Goal: Transaction & Acquisition: Download file/media

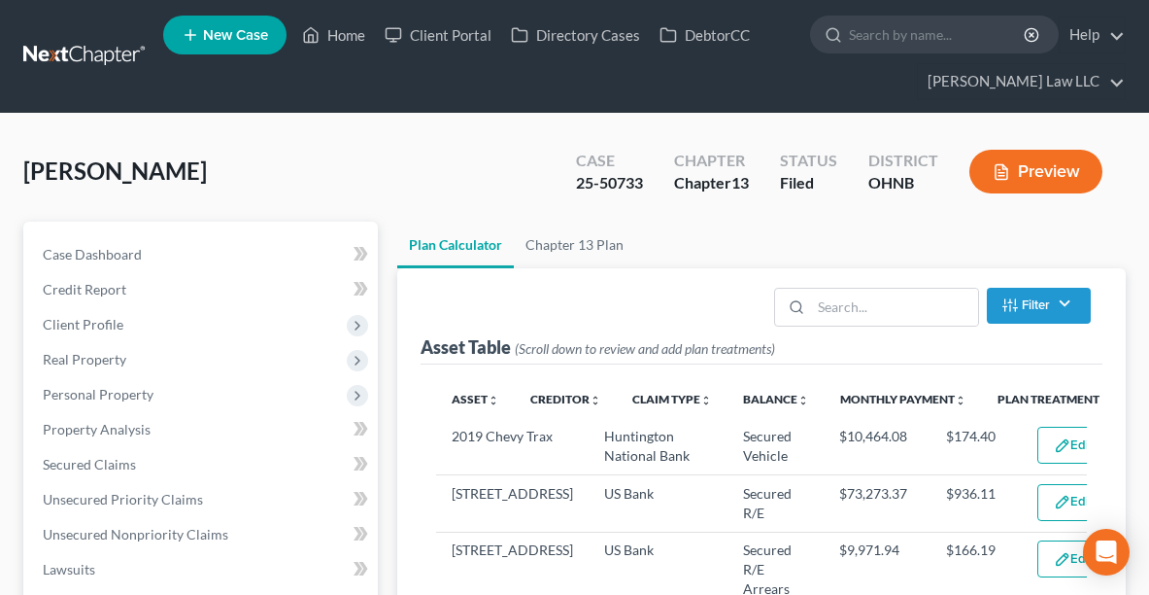
select select "59"
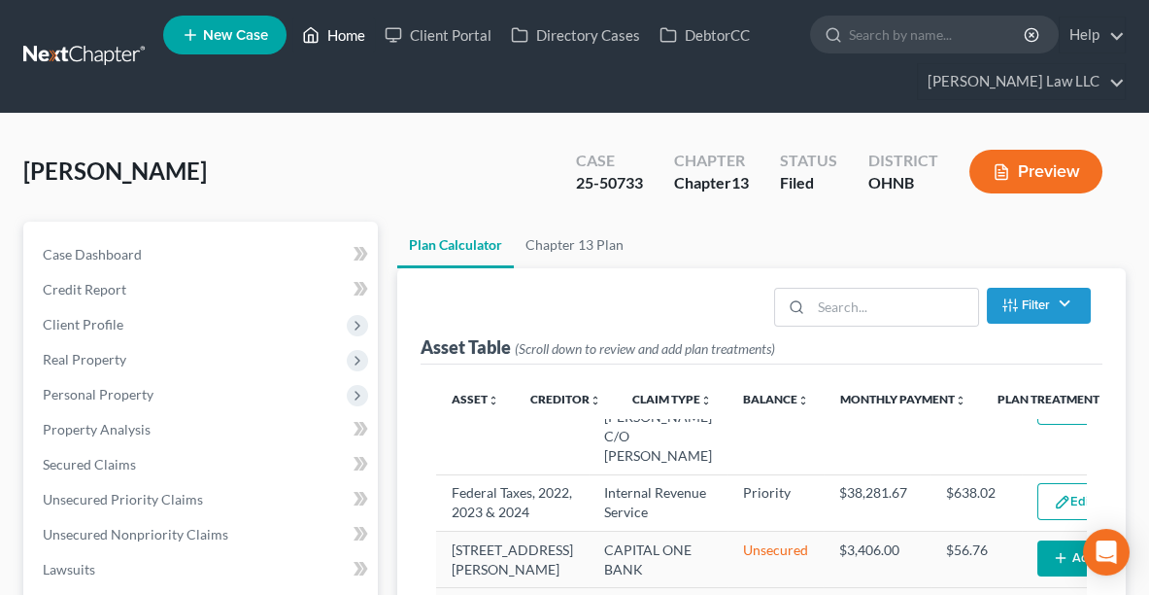
click at [339, 42] on link "Home" at bounding box center [333, 34] width 83 height 35
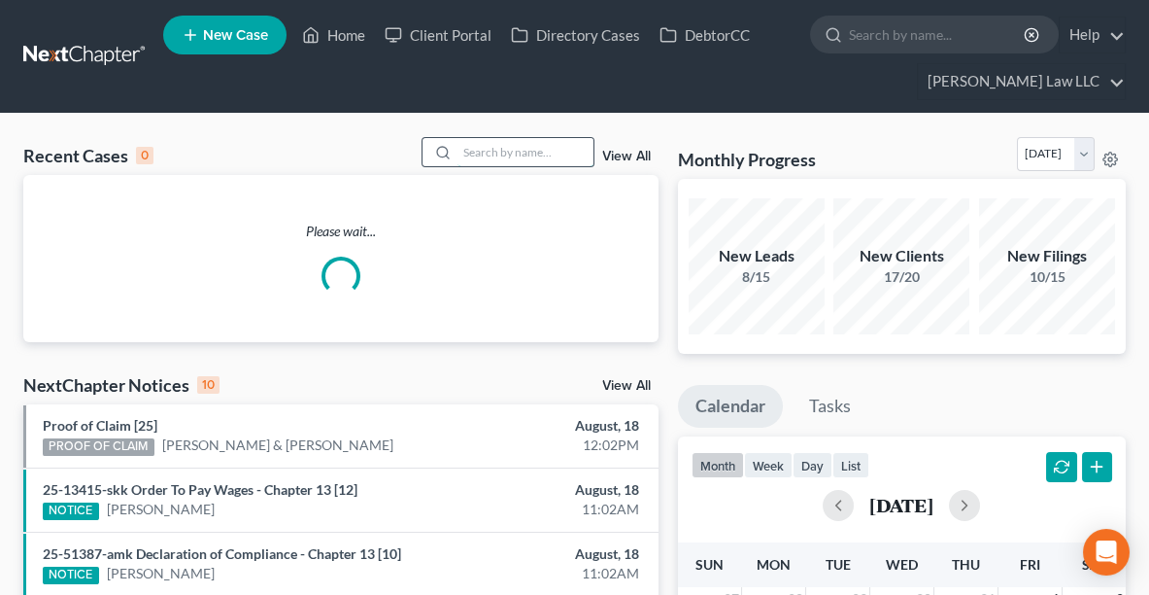
click at [536, 150] on input "search" at bounding box center [526, 152] width 136 height 28
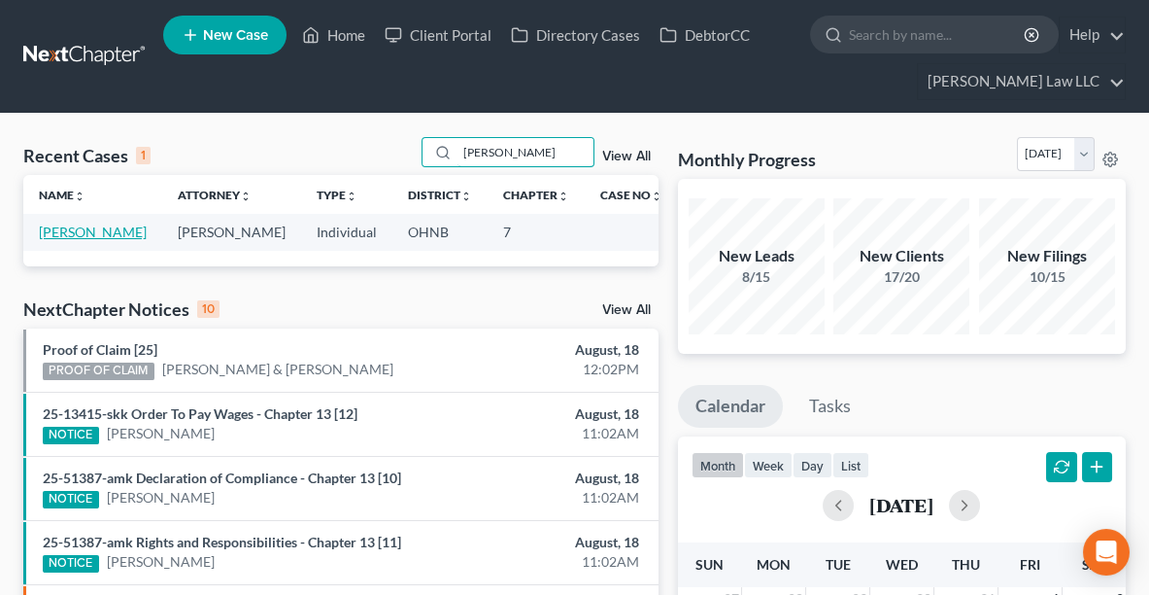
type input "[PERSON_NAME]"
click at [109, 223] on link "[PERSON_NAME]" at bounding box center [93, 231] width 108 height 17
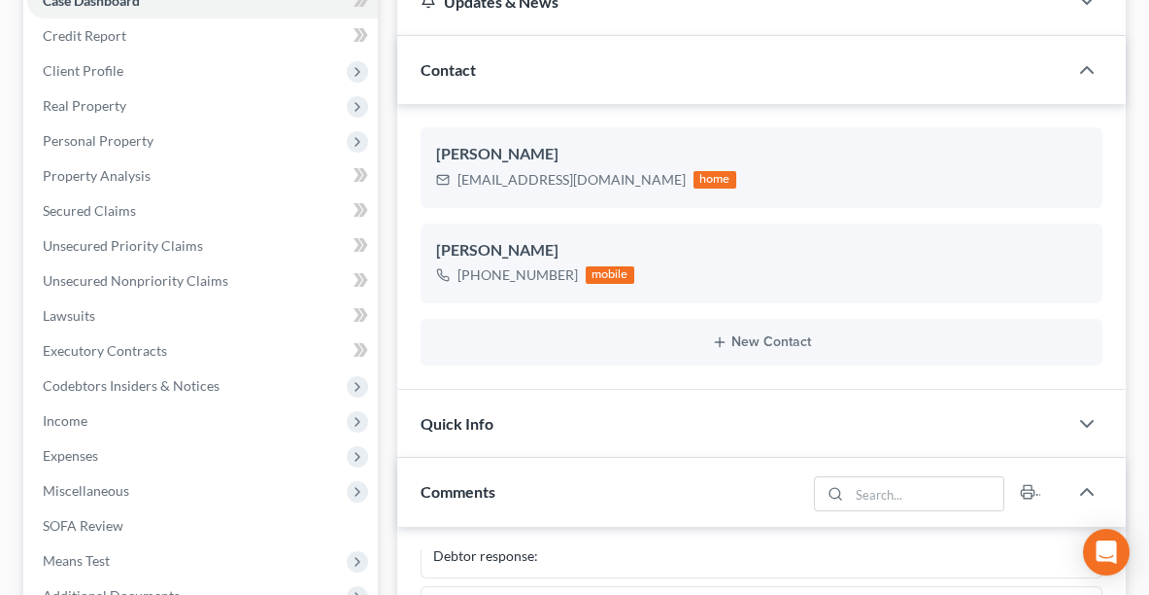
scroll to position [297, 0]
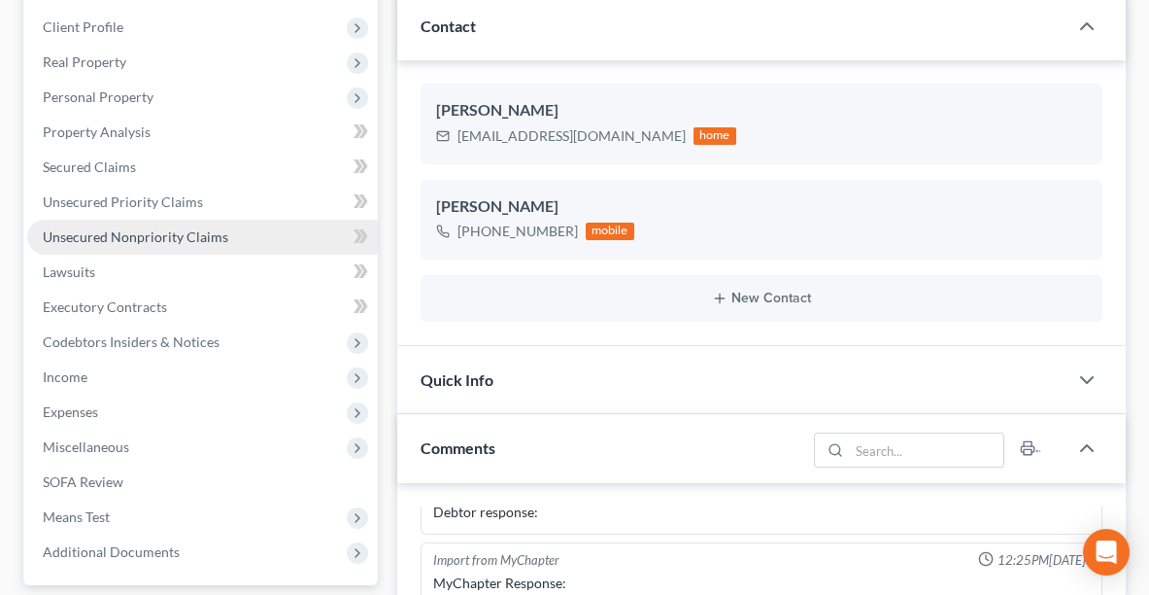
click at [118, 229] on span "Unsecured Nonpriority Claims" at bounding box center [136, 236] width 186 height 17
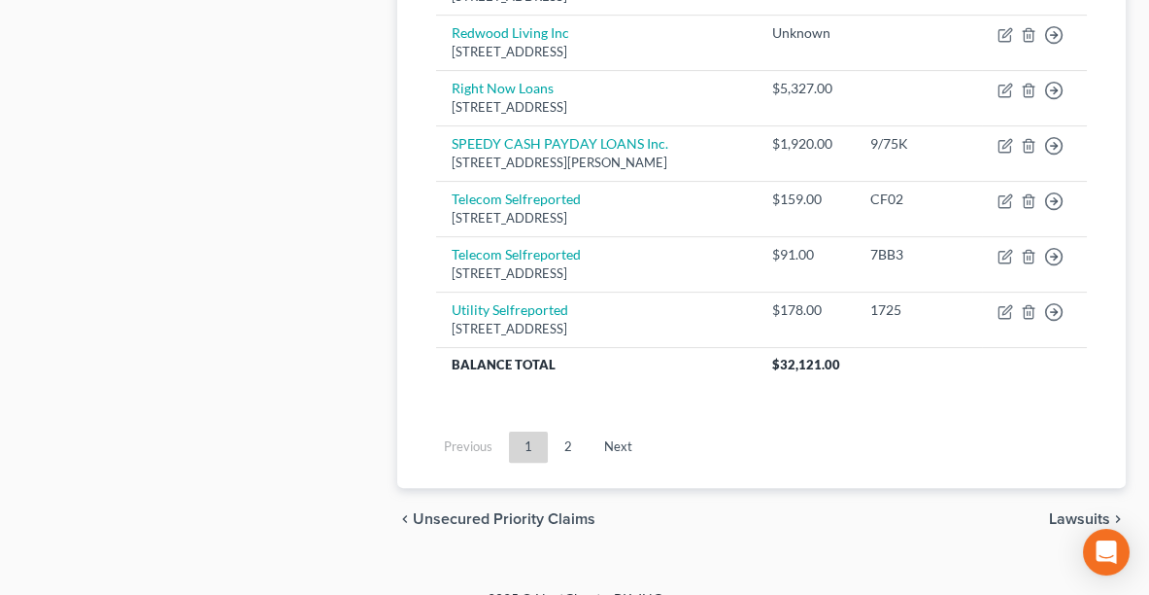
scroll to position [1762, 0]
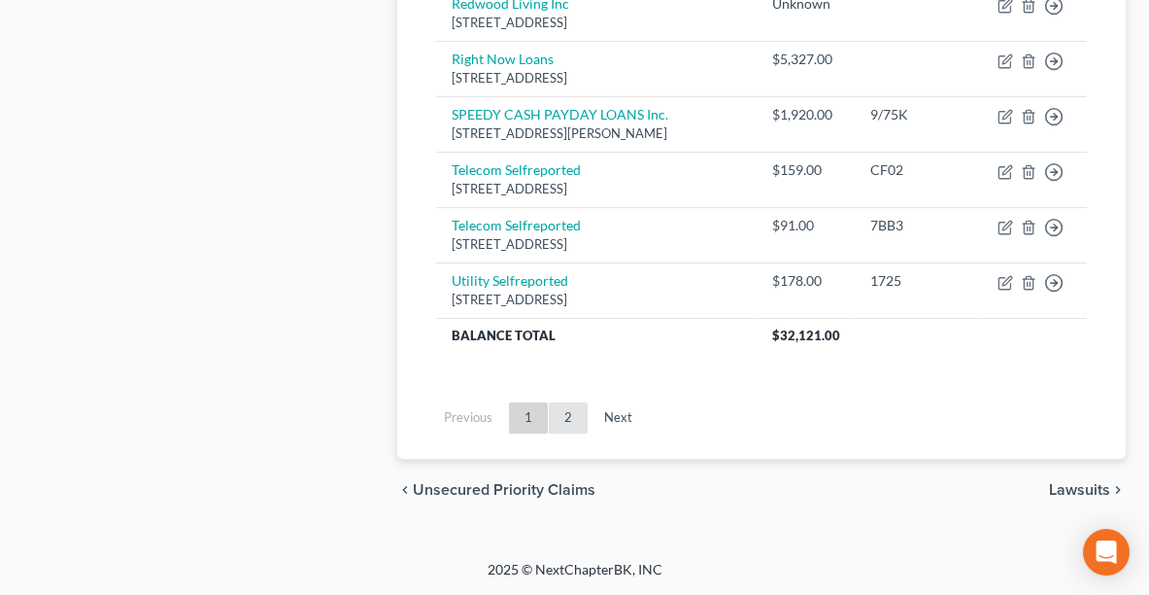
click at [576, 422] on link "2" at bounding box center [568, 417] width 39 height 31
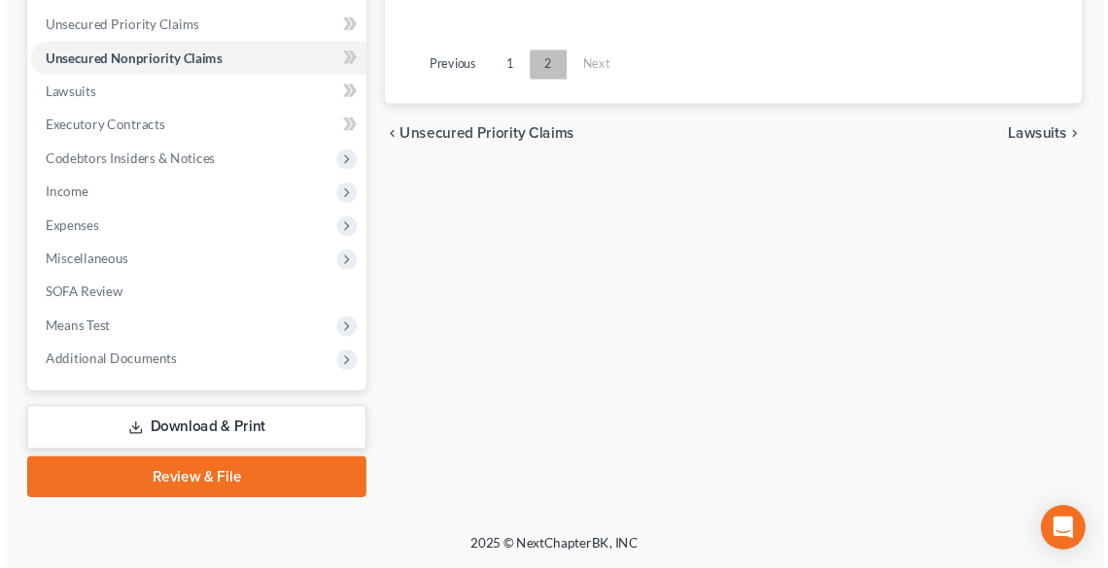
scroll to position [469, 0]
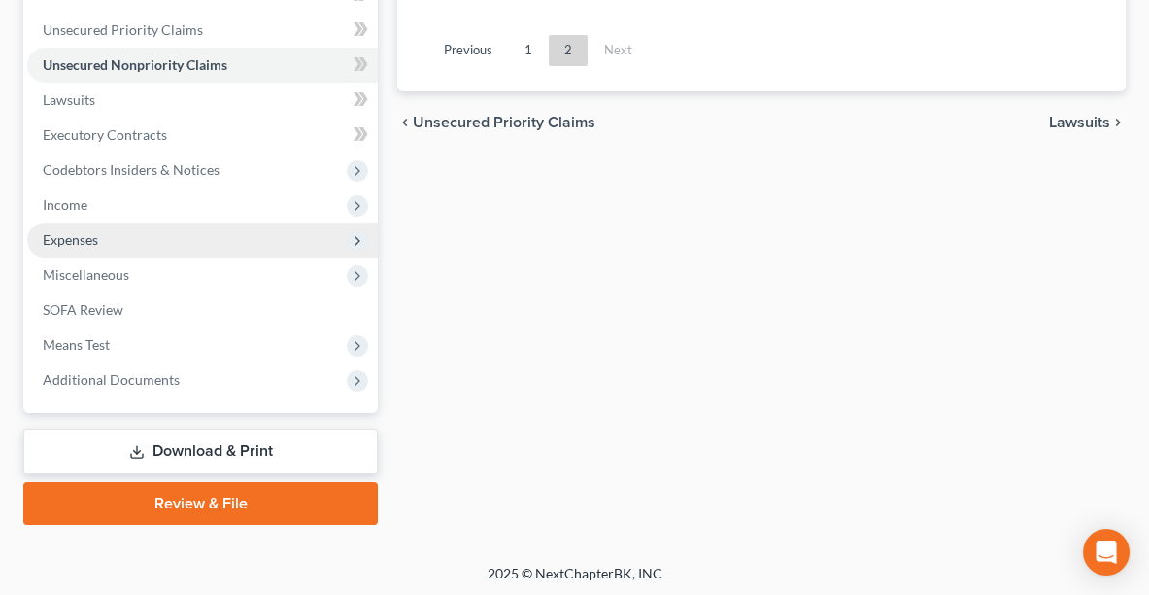
click at [102, 235] on span "Expenses" at bounding box center [202, 239] width 351 height 35
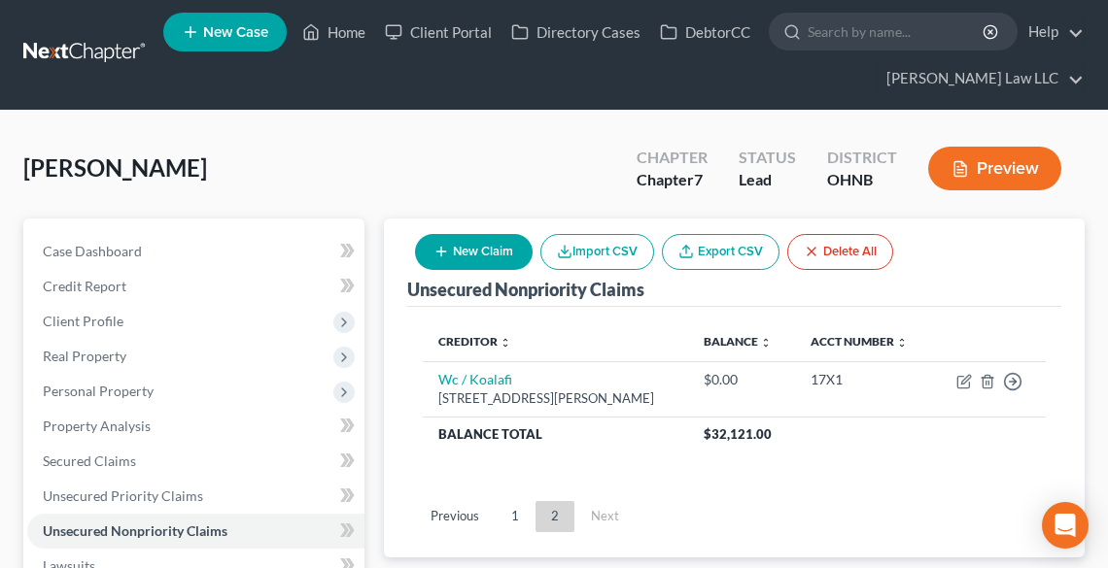
scroll to position [0, 0]
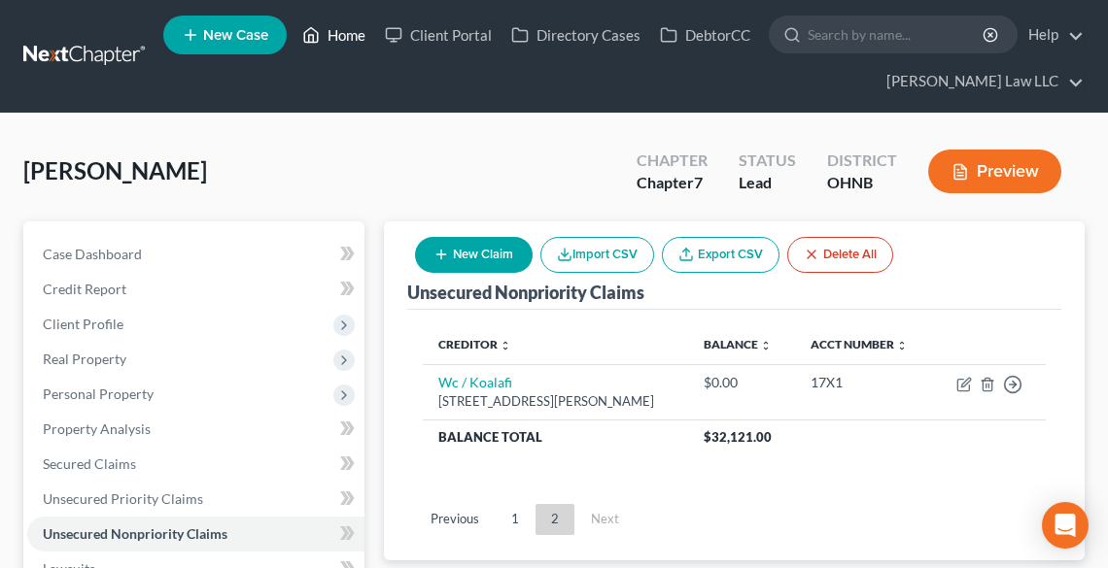
click at [350, 41] on link "Home" at bounding box center [333, 34] width 83 height 35
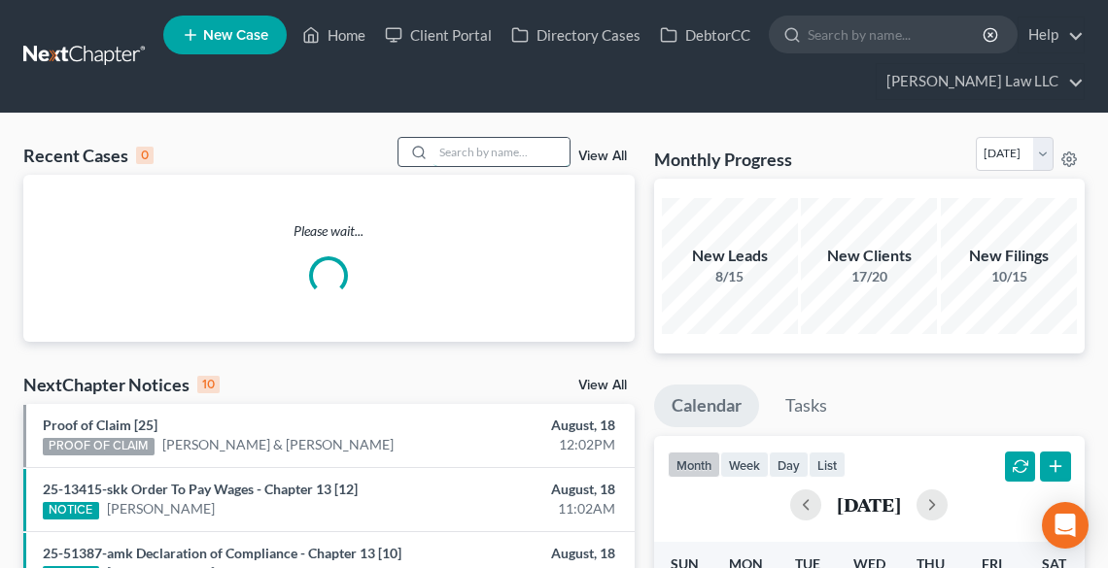
click at [448, 163] on input "search" at bounding box center [501, 152] width 136 height 28
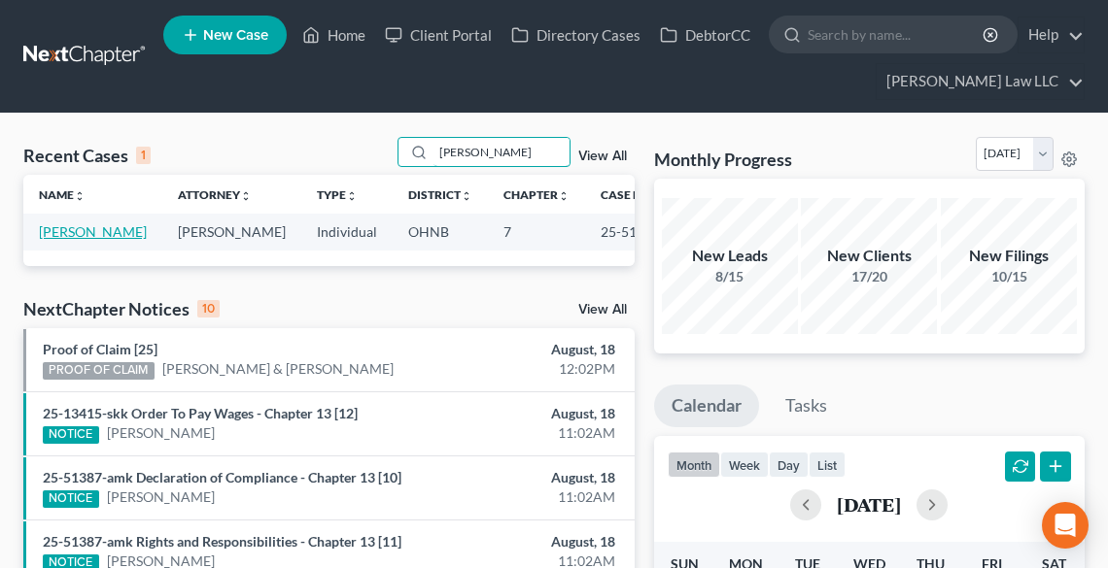
type input "[PERSON_NAME]"
click at [80, 237] on link "[PERSON_NAME]" at bounding box center [93, 231] width 108 height 17
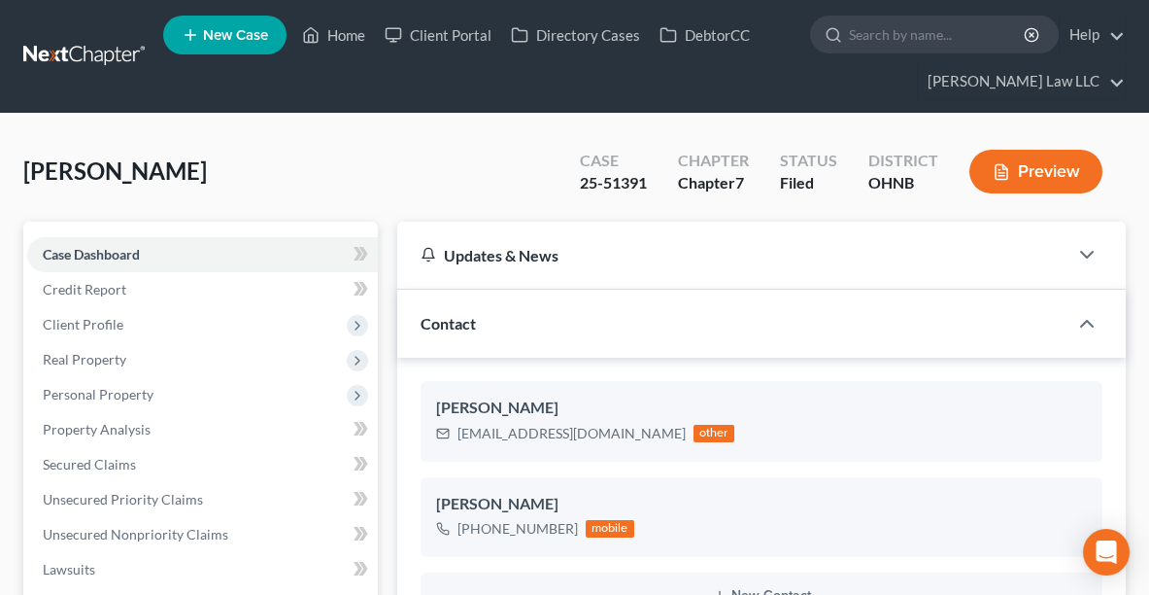
click at [238, 31] on span "New Case" at bounding box center [235, 35] width 65 height 15
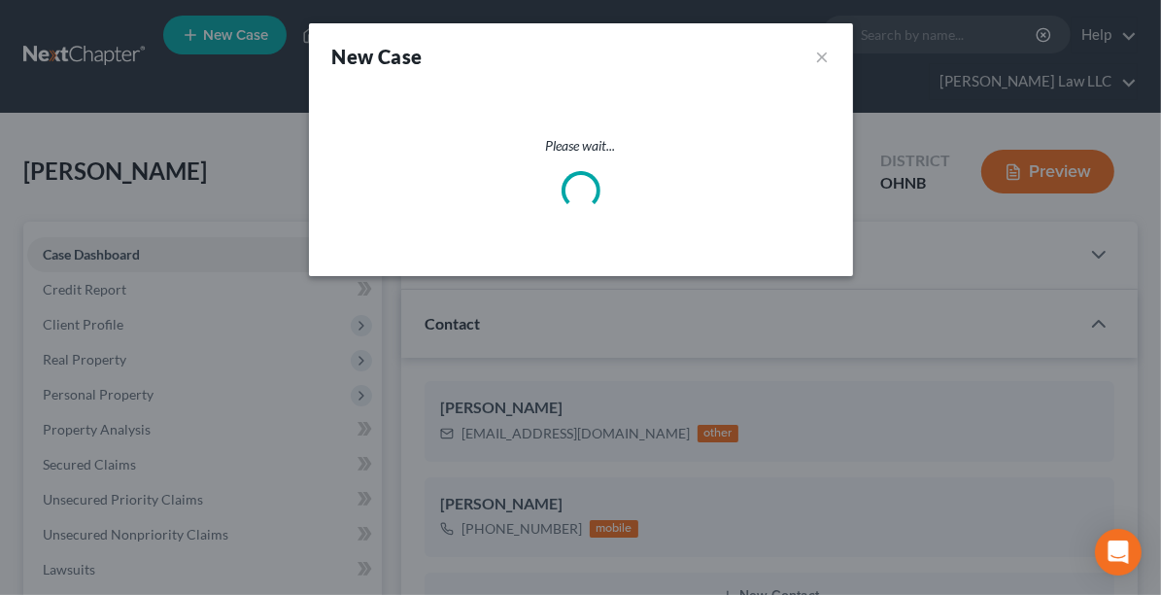
select select "61"
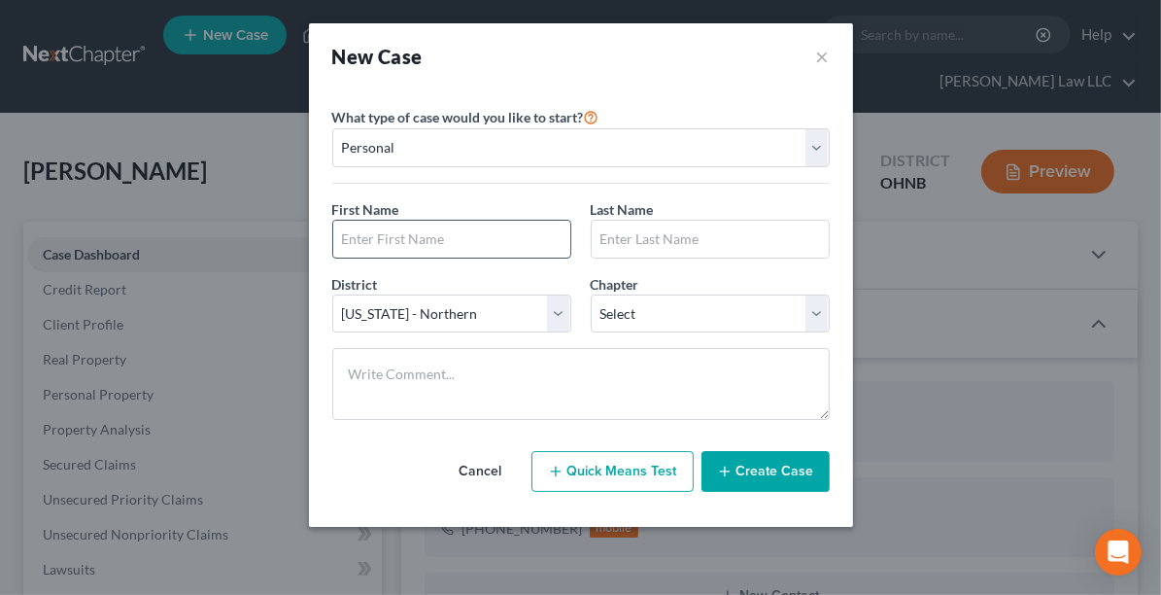
click at [406, 245] on input "text" at bounding box center [451, 239] width 237 height 37
type input "[PERSON_NAME]"
type input "o"
type input "[PERSON_NAME]"
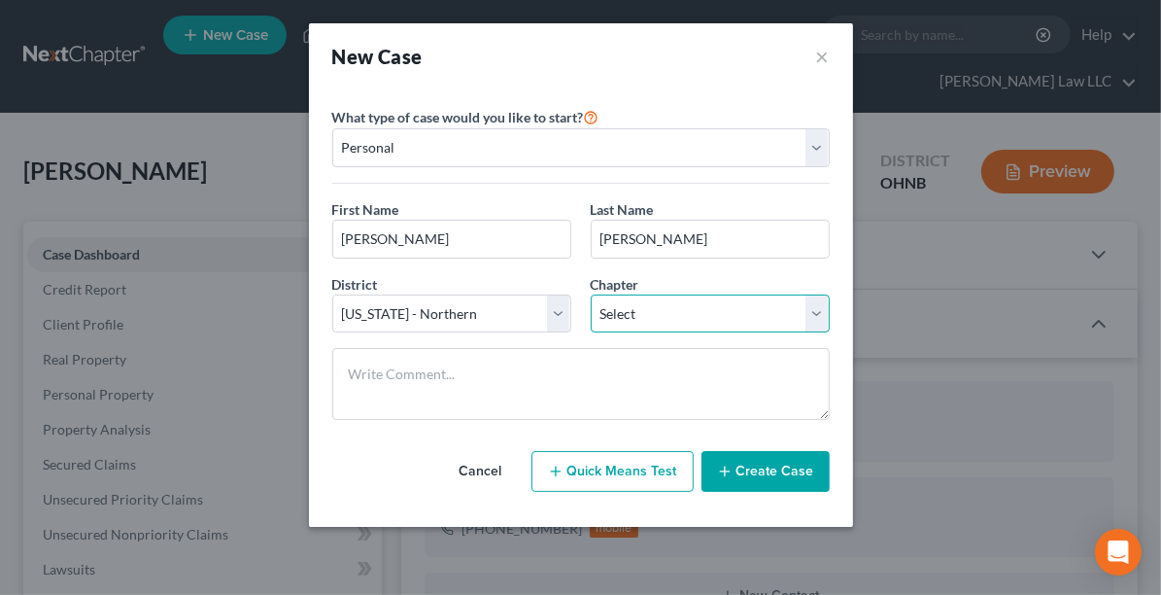
click at [764, 320] on select "Select 7 11 12 13" at bounding box center [710, 313] width 239 height 39
select select "3"
click at [591, 294] on select "Select 7 11 12 13" at bounding box center [710, 313] width 239 height 39
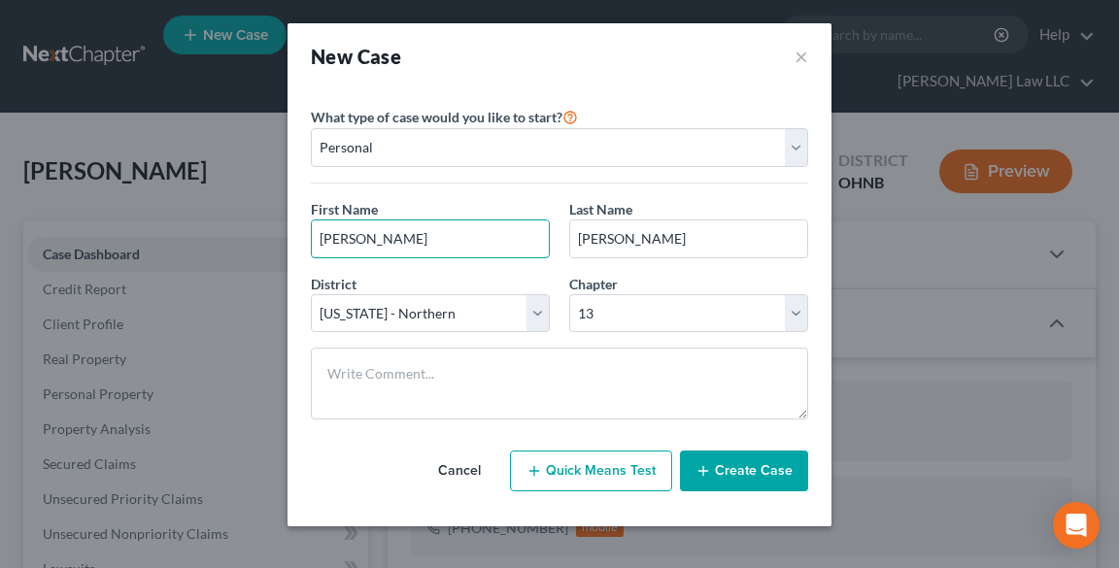
drag, startPoint x: 472, startPoint y: 240, endPoint x: 302, endPoint y: 232, distance: 170.2
click at [302, 232] on div "First Name * [PERSON_NAME]" at bounding box center [430, 228] width 258 height 59
type input "[PERSON_NAME]"
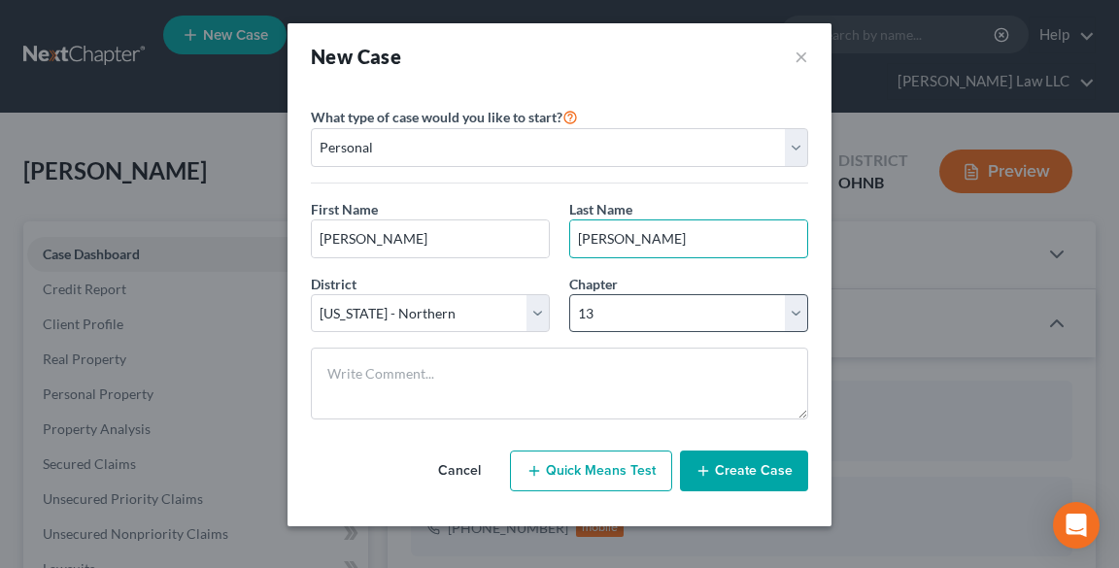
type input "[PERSON_NAME]"
click at [598, 308] on select "Select 7 11 12 13" at bounding box center [688, 313] width 239 height 39
select select "0"
click at [569, 294] on select "Select 7 11 12 13" at bounding box center [688, 313] width 239 height 39
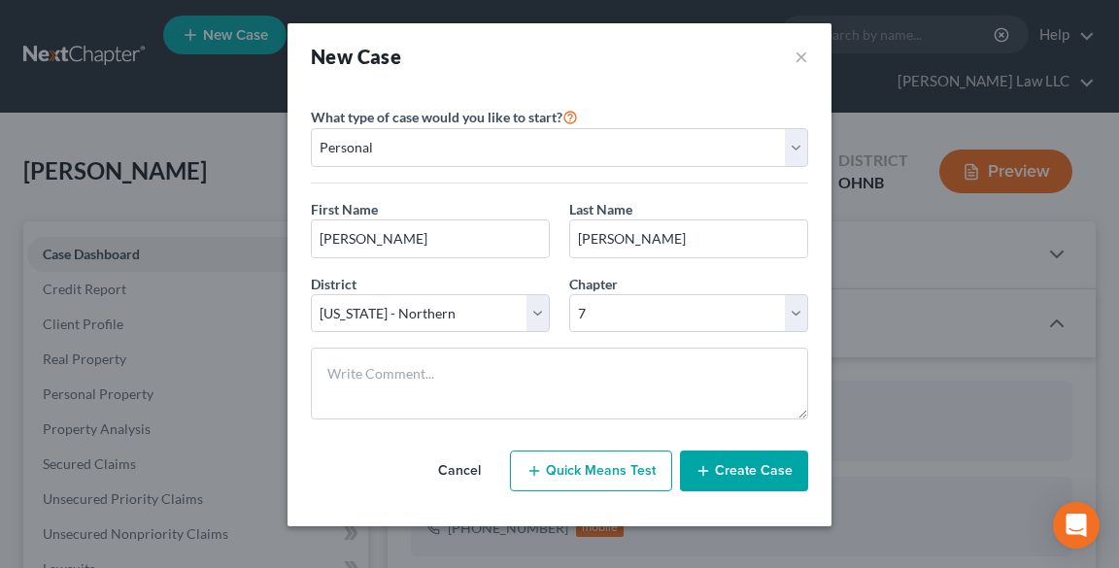
click at [722, 486] on button "Create Case" at bounding box center [744, 471] width 128 height 41
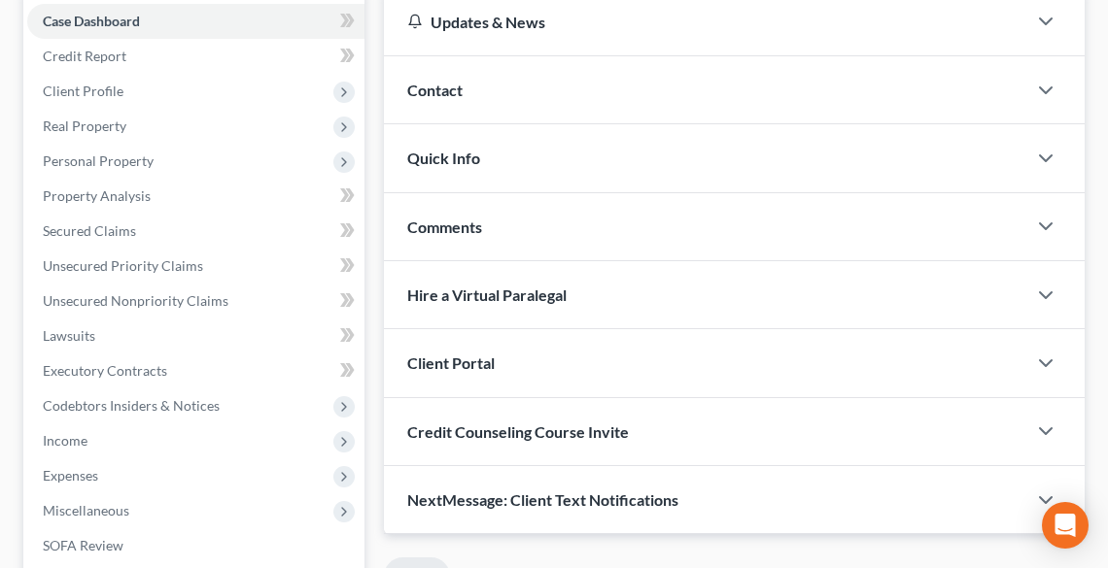
scroll to position [155, 0]
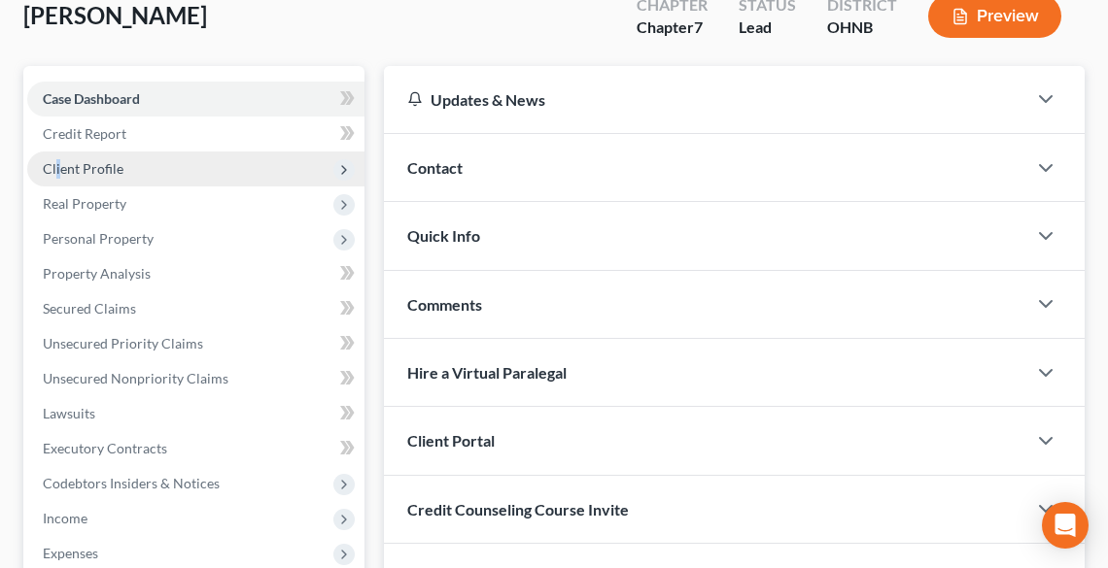
click at [58, 162] on span "Client Profile" at bounding box center [83, 168] width 81 height 17
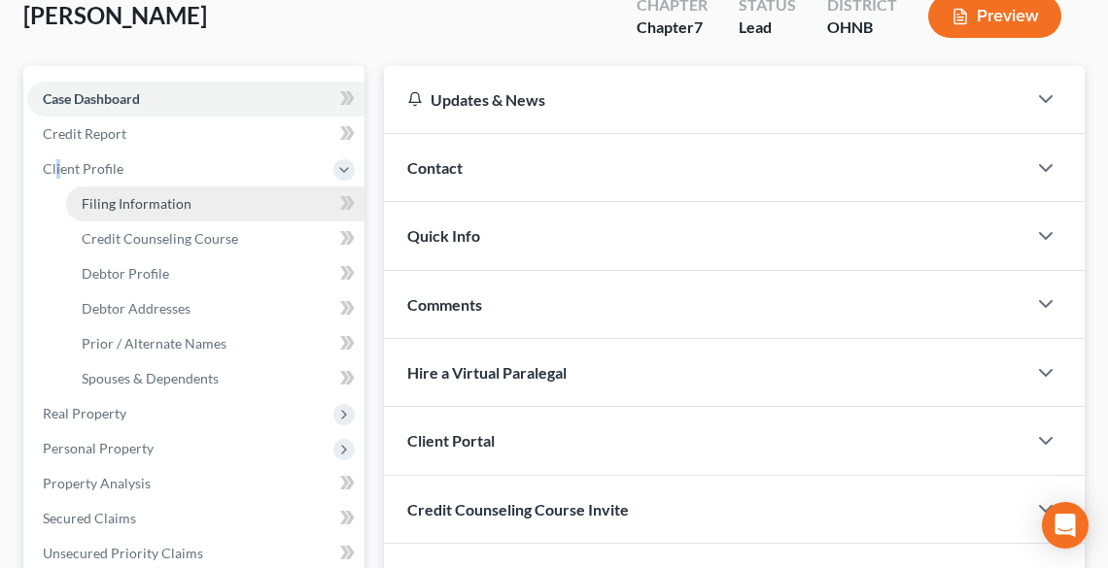
click at [114, 204] on span "Filing Information" at bounding box center [137, 203] width 110 height 17
select select "1"
select select "0"
select select "61"
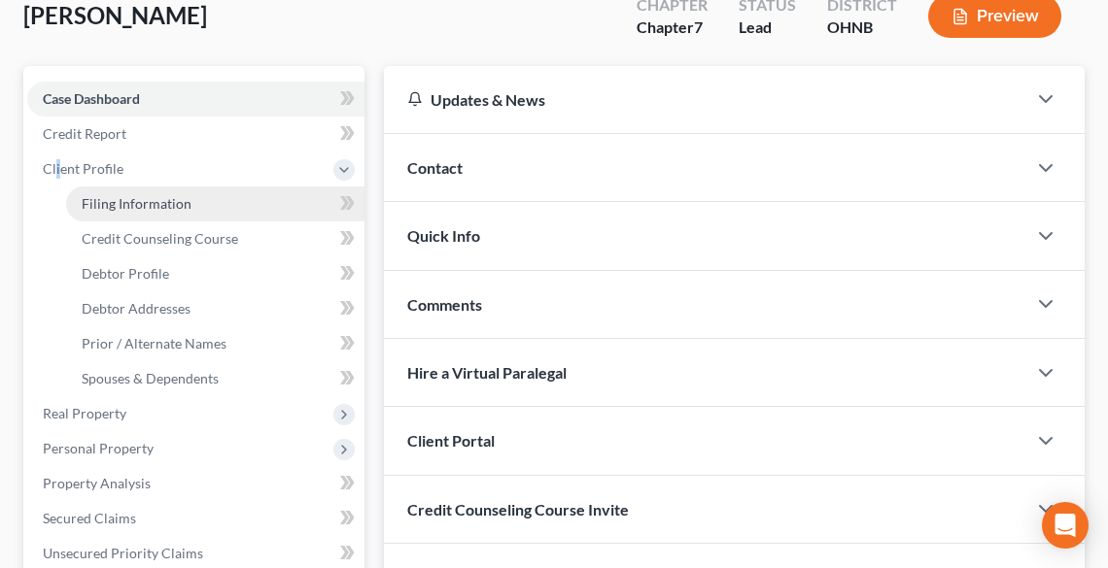
select select "36"
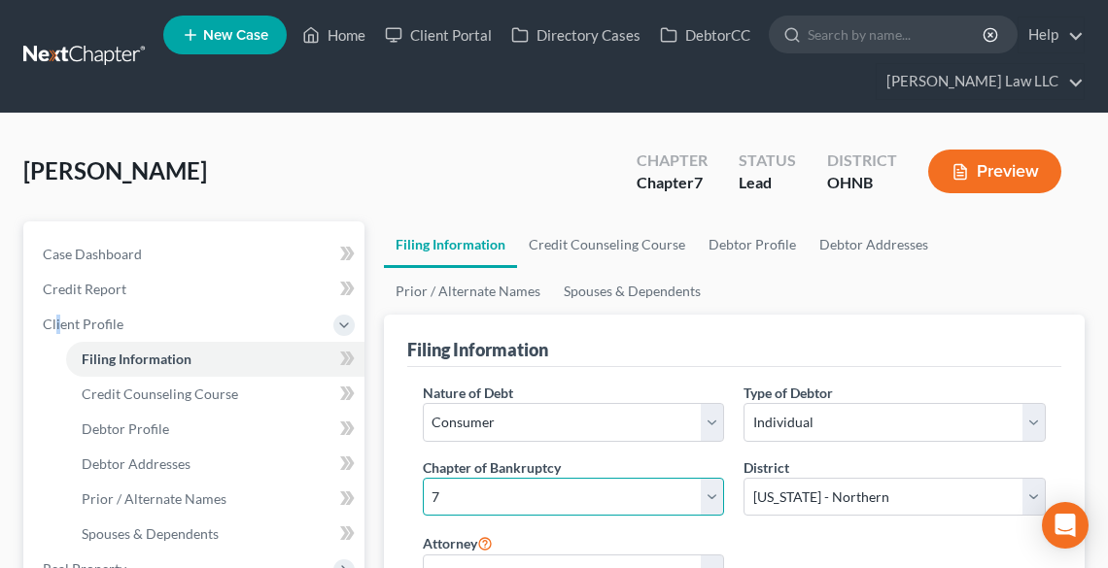
click at [564, 504] on select "Select 7 11 12 13" at bounding box center [574, 497] width 302 height 39
select select "3"
click at [423, 478] on select "Select 7 11 12 13" at bounding box center [574, 497] width 302 height 39
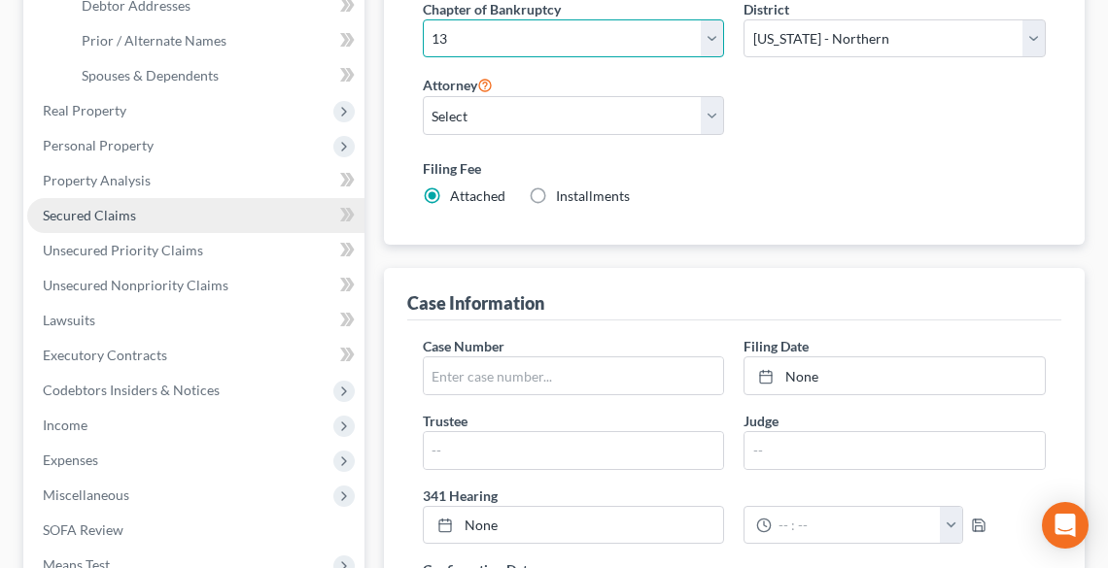
scroll to position [168, 0]
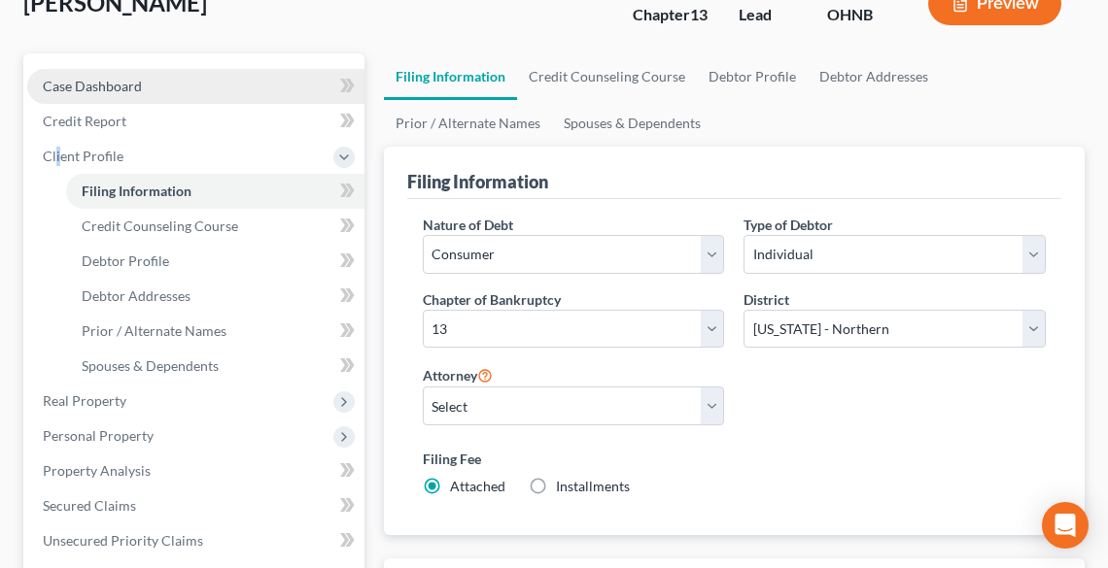
click at [112, 88] on span "Case Dashboard" at bounding box center [92, 86] width 99 height 17
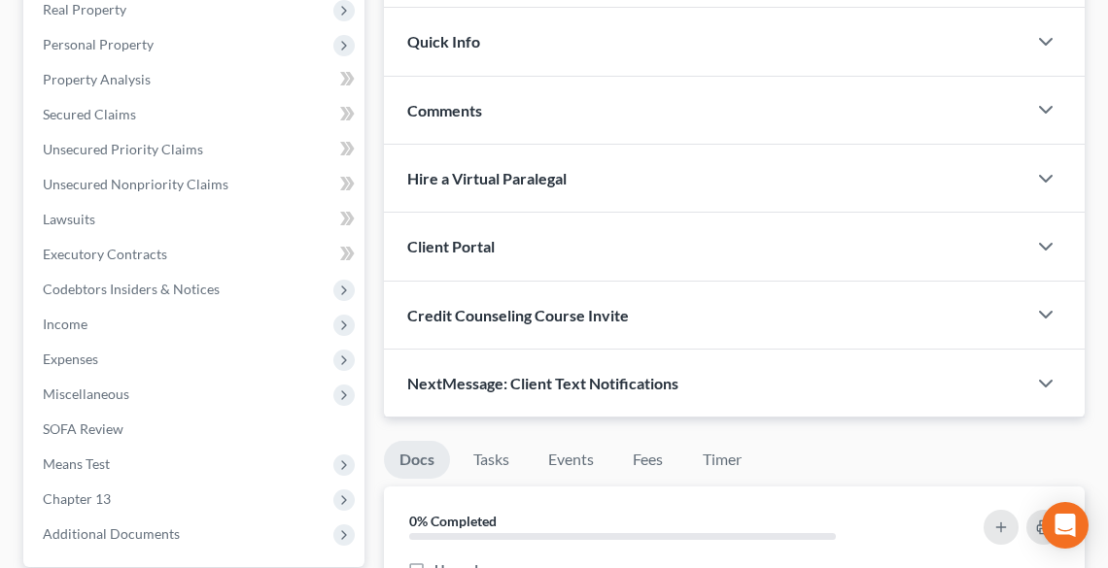
scroll to position [544, 0]
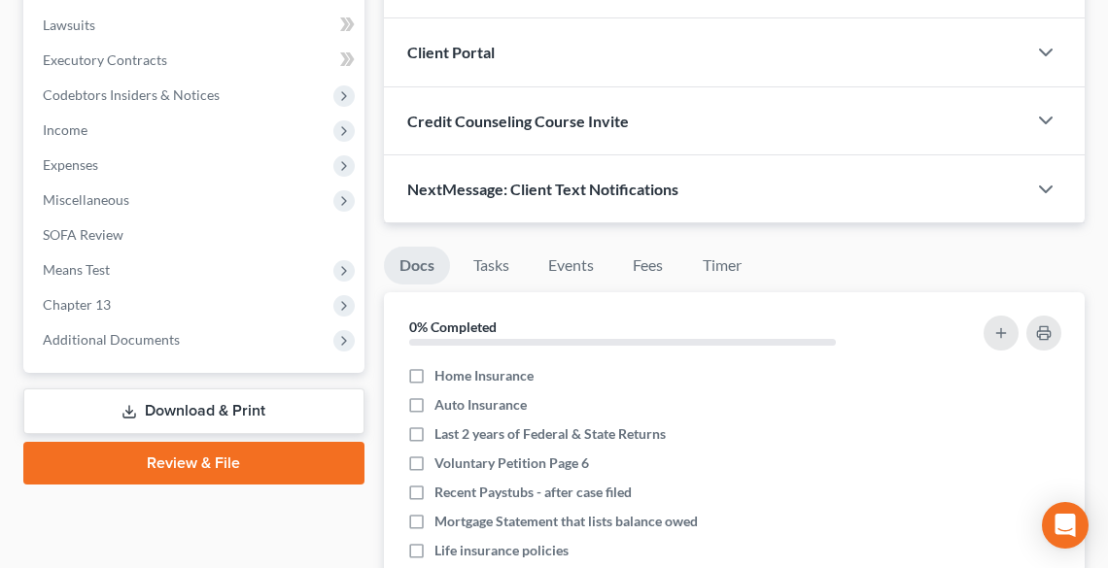
click at [501, 181] on span "NextMessage: Client Text Notifications" at bounding box center [542, 189] width 271 height 18
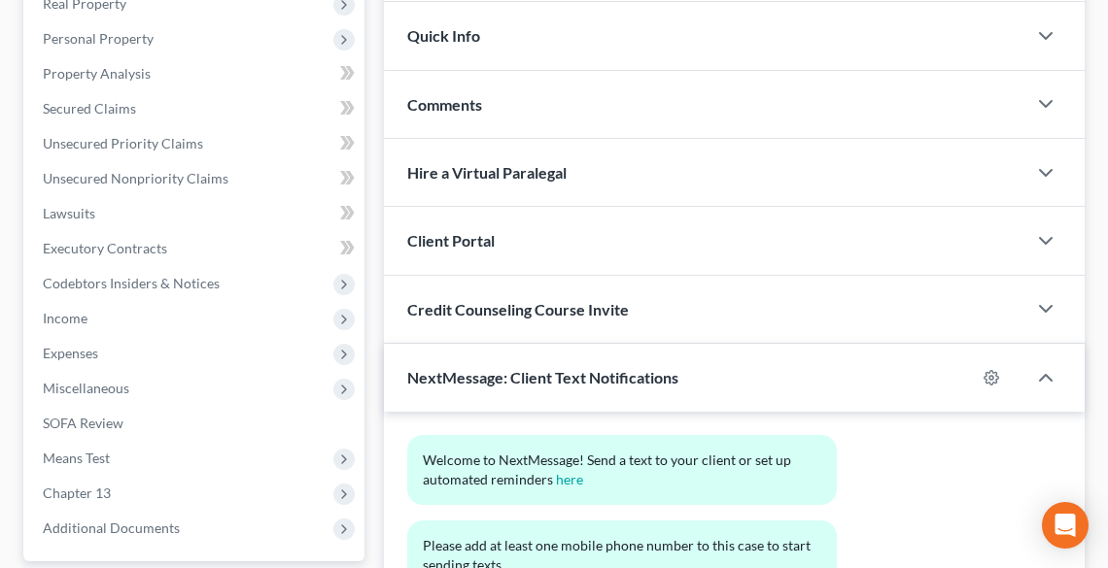
scroll to position [311, 0]
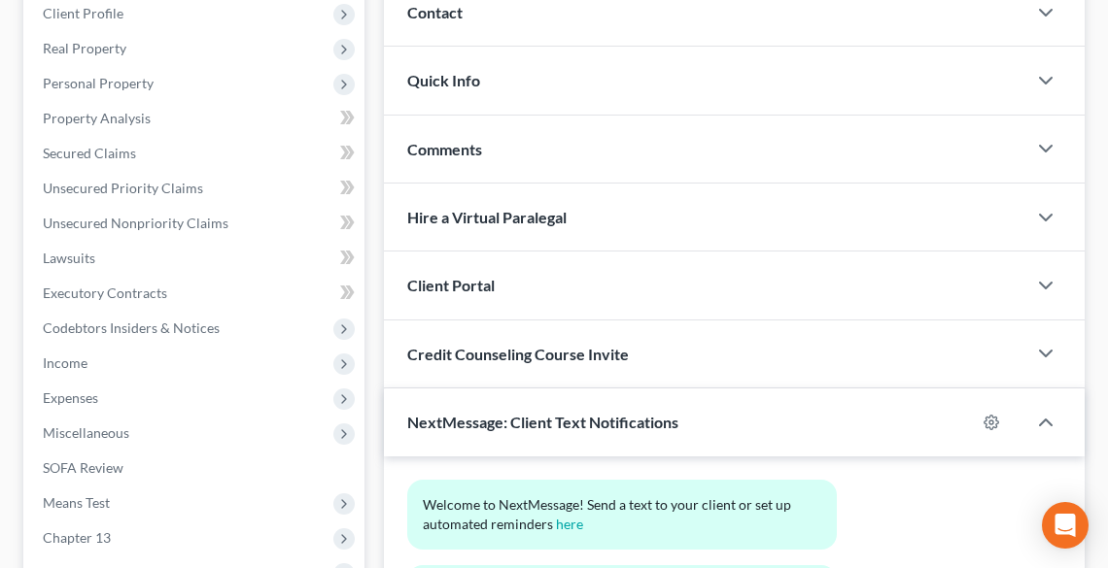
click at [525, 298] on div "Client Portal" at bounding box center [705, 285] width 642 height 67
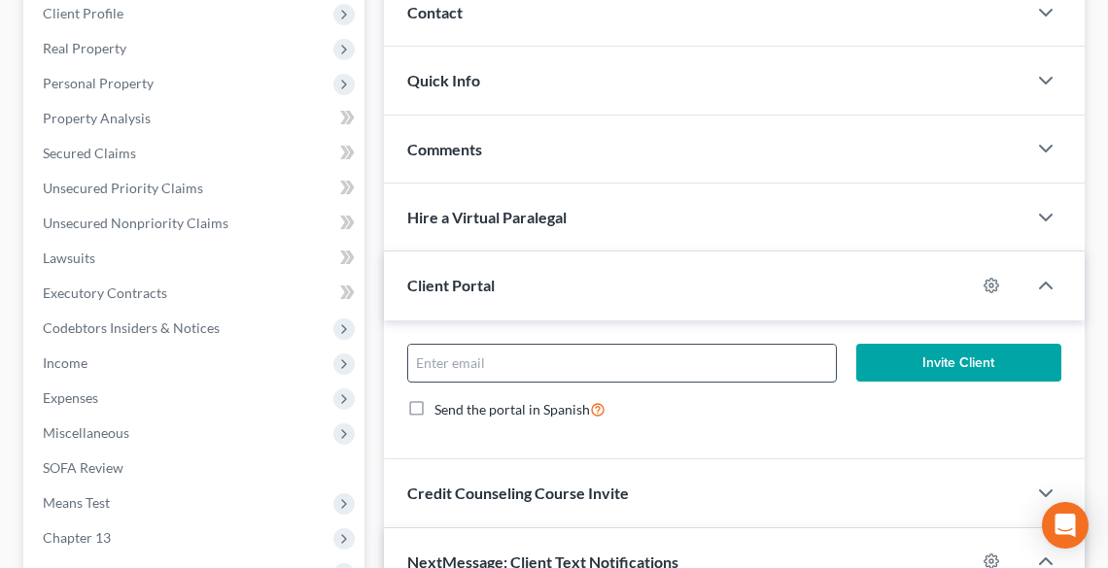
click at [531, 360] on input "email" at bounding box center [621, 363] width 427 height 37
type input "[PERSON_NAME][EMAIL_ADDRESS][DOMAIN_NAME]"
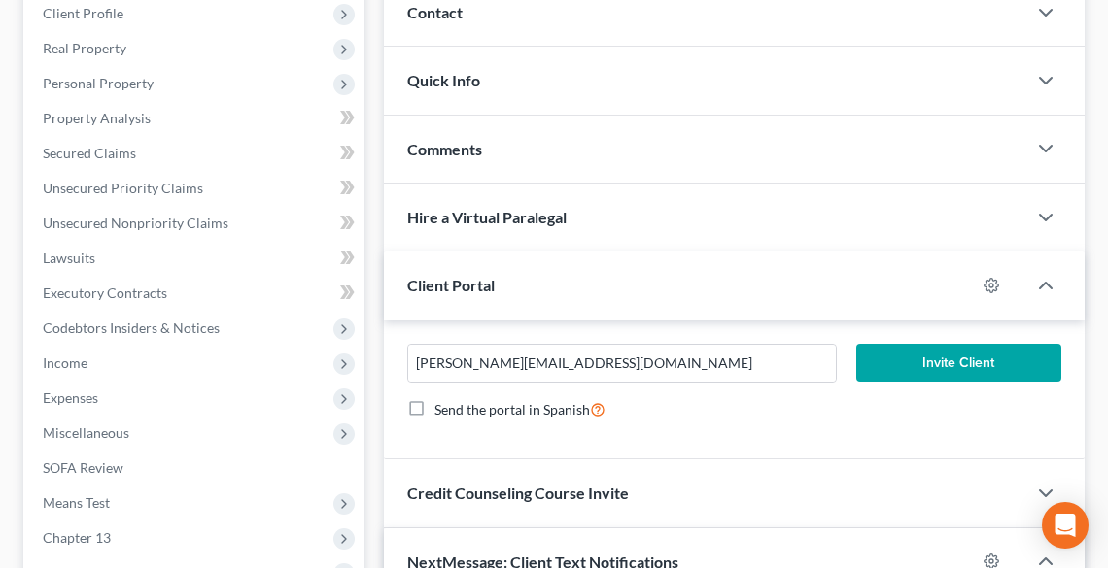
click at [945, 362] on button "Invite Client" at bounding box center [958, 363] width 205 height 39
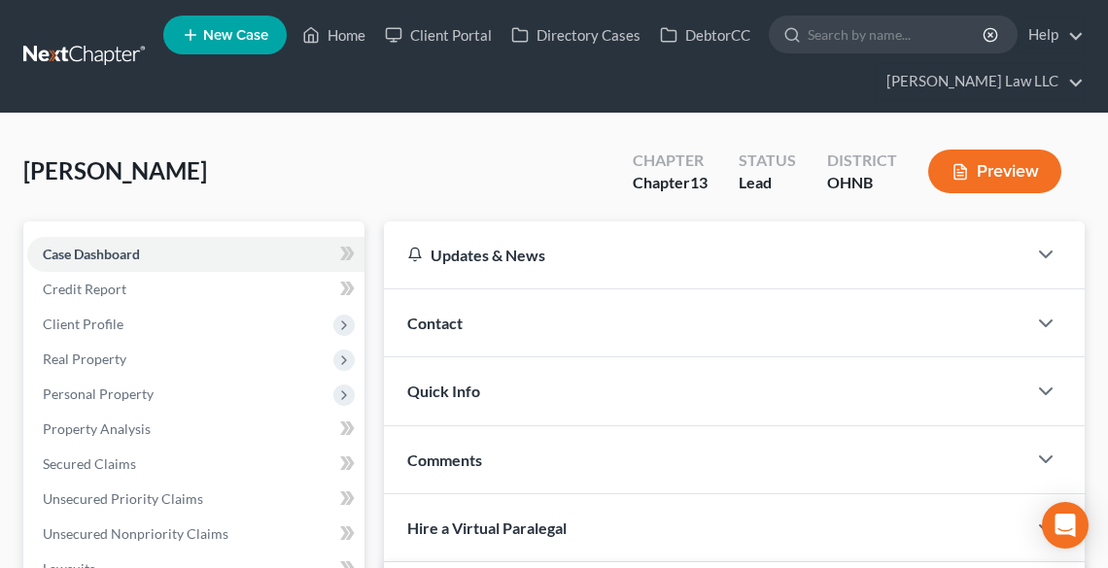
scroll to position [0, 0]
click at [333, 32] on link "Home" at bounding box center [333, 34] width 83 height 35
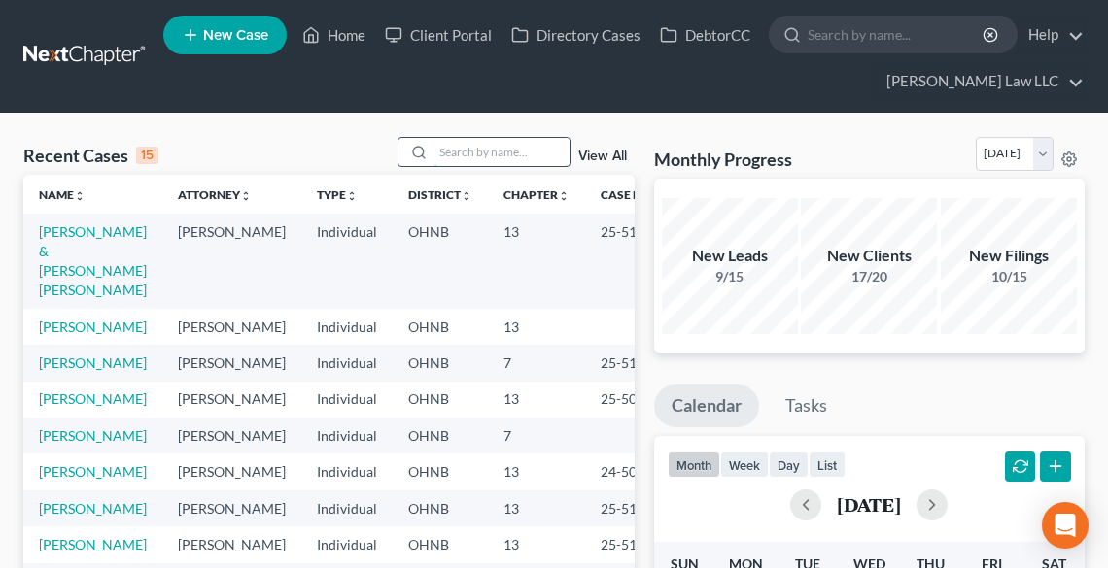
click at [453, 153] on input "search" at bounding box center [501, 152] width 136 height 28
type input "[PERSON_NAME]"
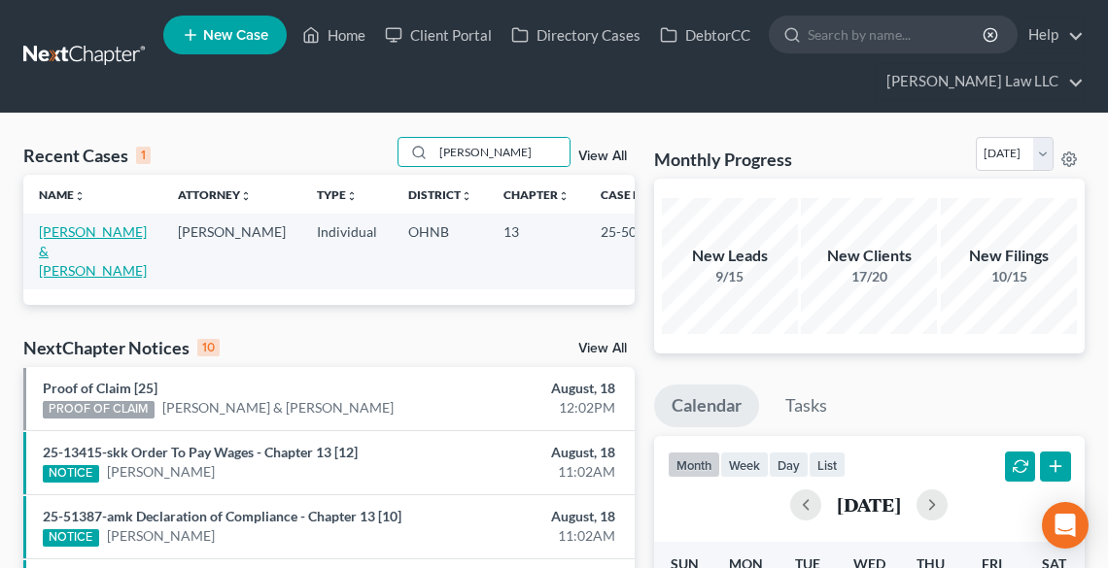
click at [48, 249] on link "[PERSON_NAME] & [PERSON_NAME]" at bounding box center [93, 250] width 108 height 55
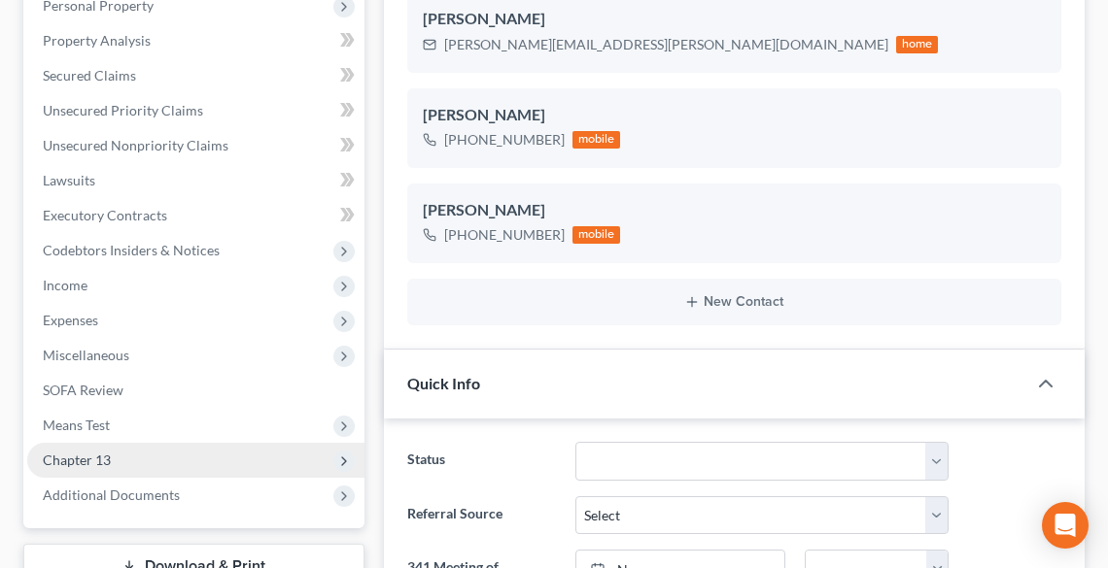
scroll to position [622, 0]
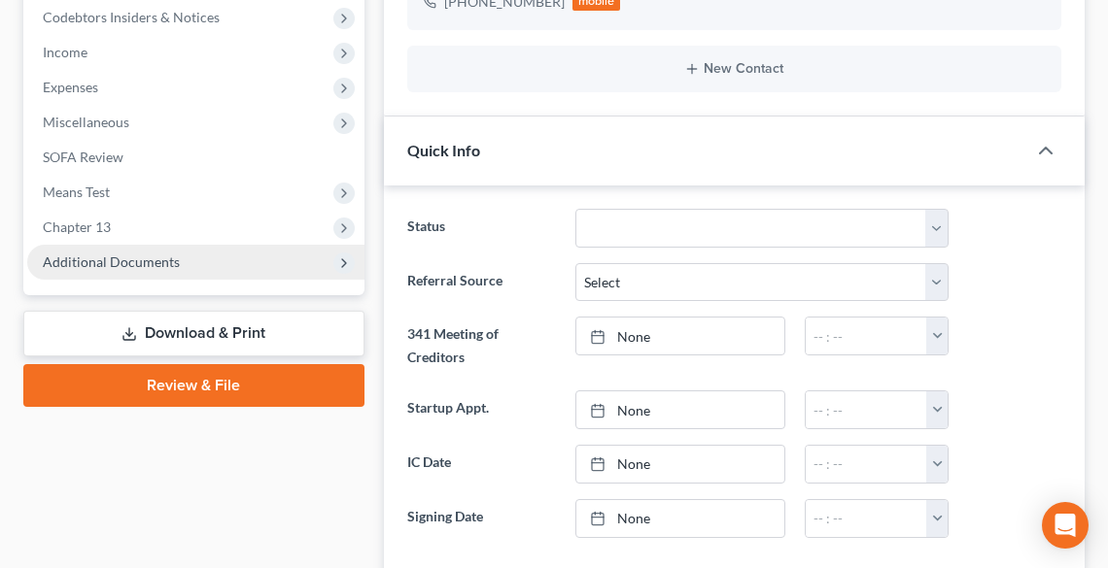
click at [113, 260] on span "Additional Documents" at bounding box center [111, 262] width 137 height 17
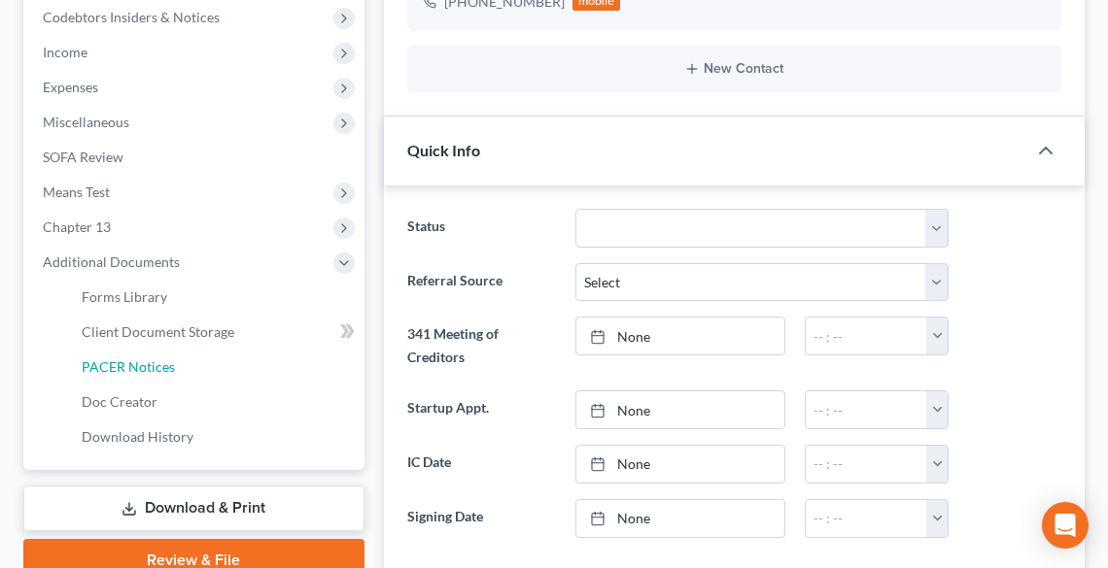
click at [143, 369] on span "PACER Notices" at bounding box center [128, 367] width 93 height 17
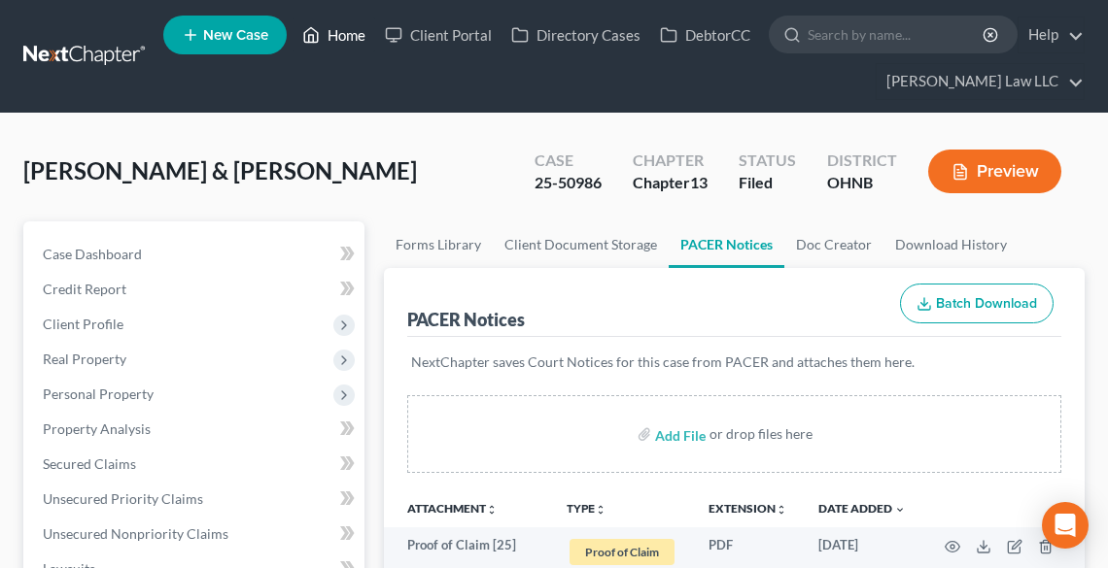
click at [306, 35] on icon at bounding box center [312, 35] width 14 height 15
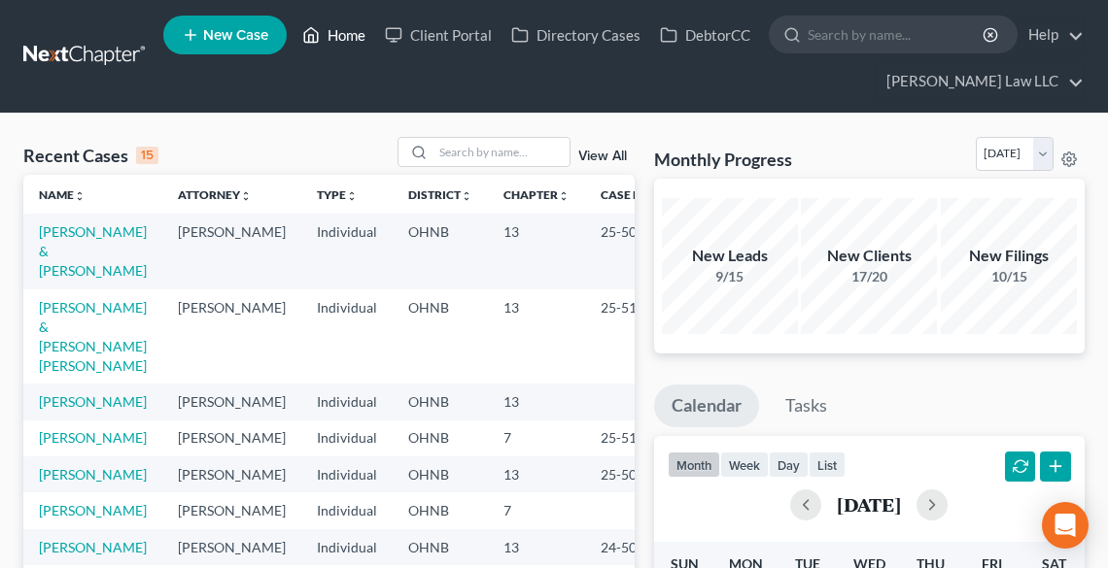
scroll to position [155, 0]
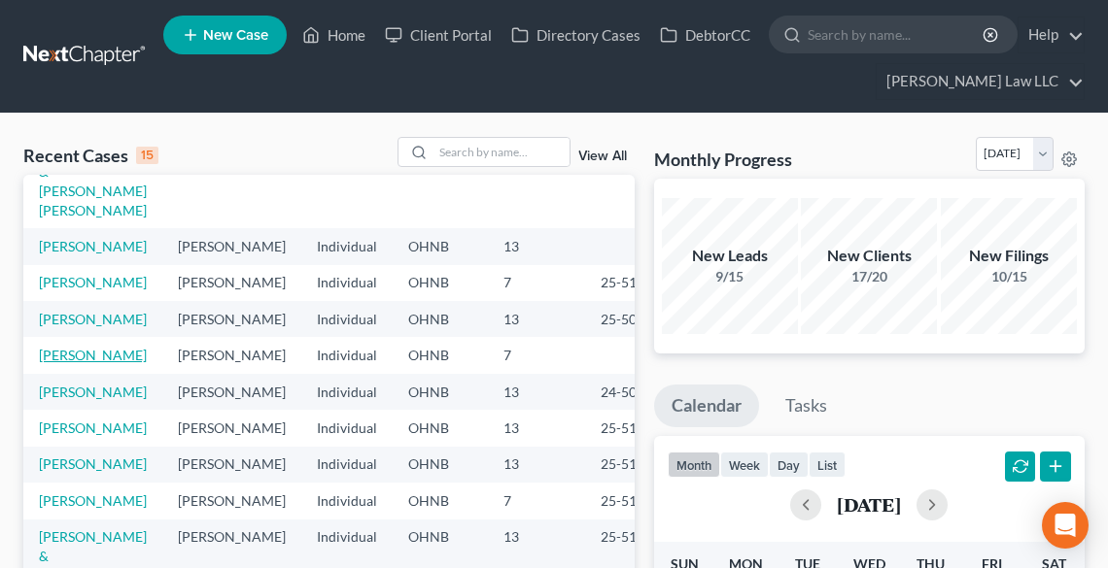
click at [68, 363] on link "[PERSON_NAME]" at bounding box center [93, 355] width 108 height 17
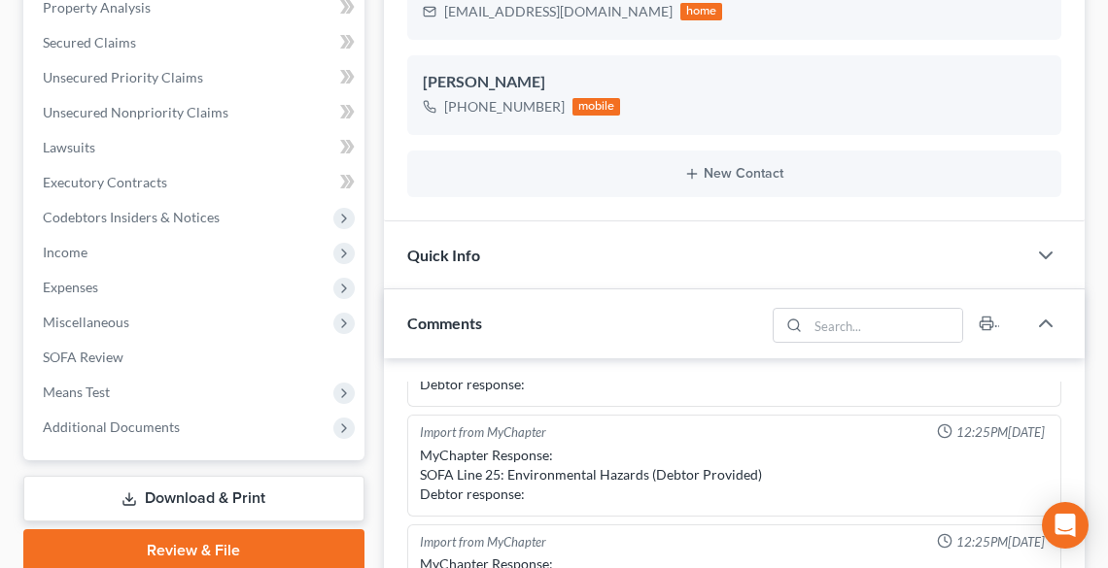
scroll to position [700, 0]
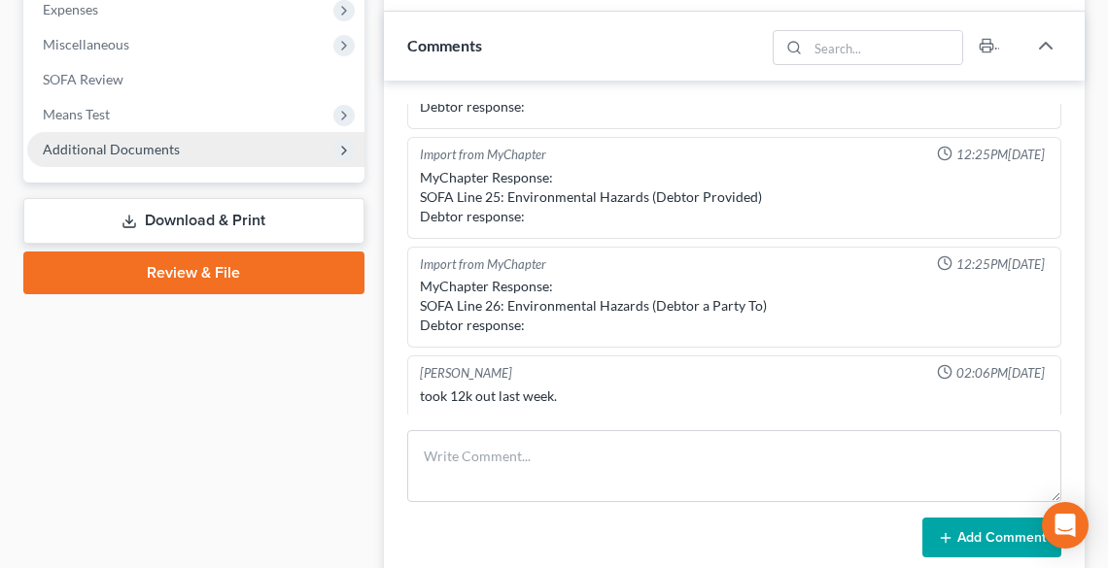
click at [120, 148] on span "Additional Documents" at bounding box center [111, 149] width 137 height 17
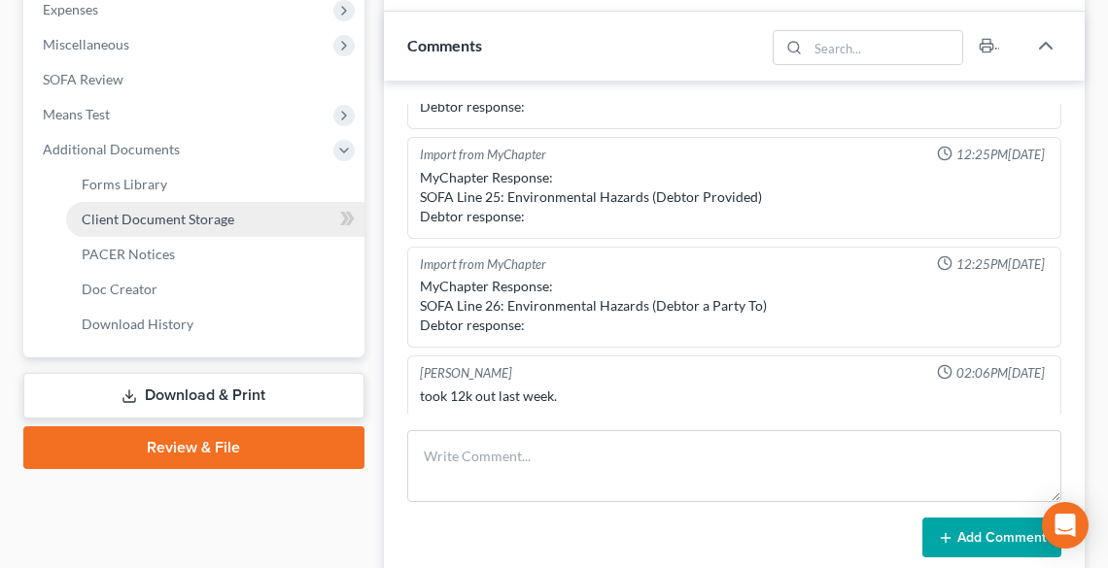
click at [124, 217] on span "Client Document Storage" at bounding box center [158, 219] width 153 height 17
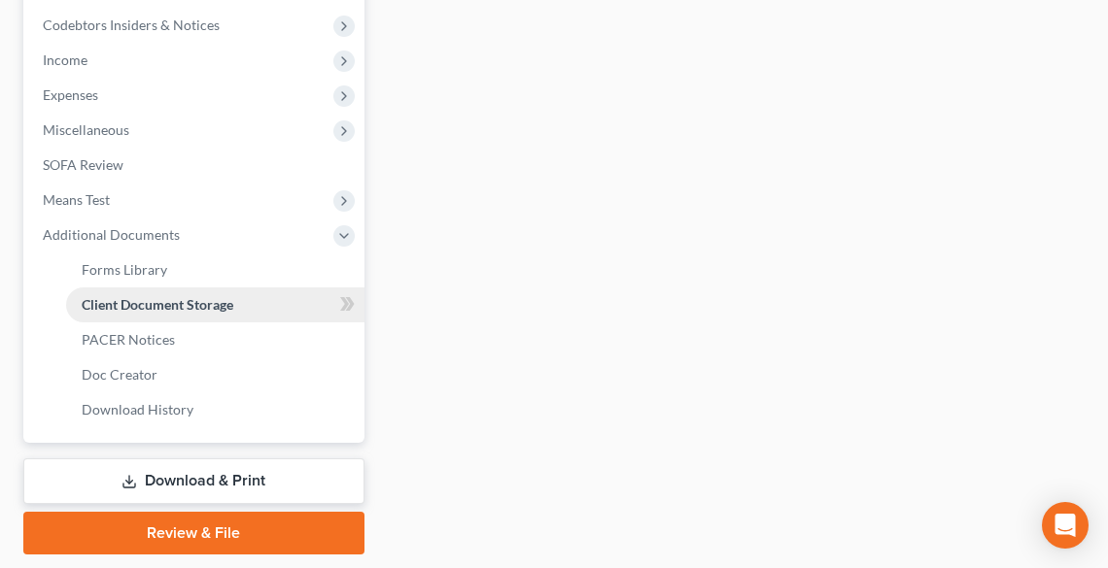
select select "5"
select select "20"
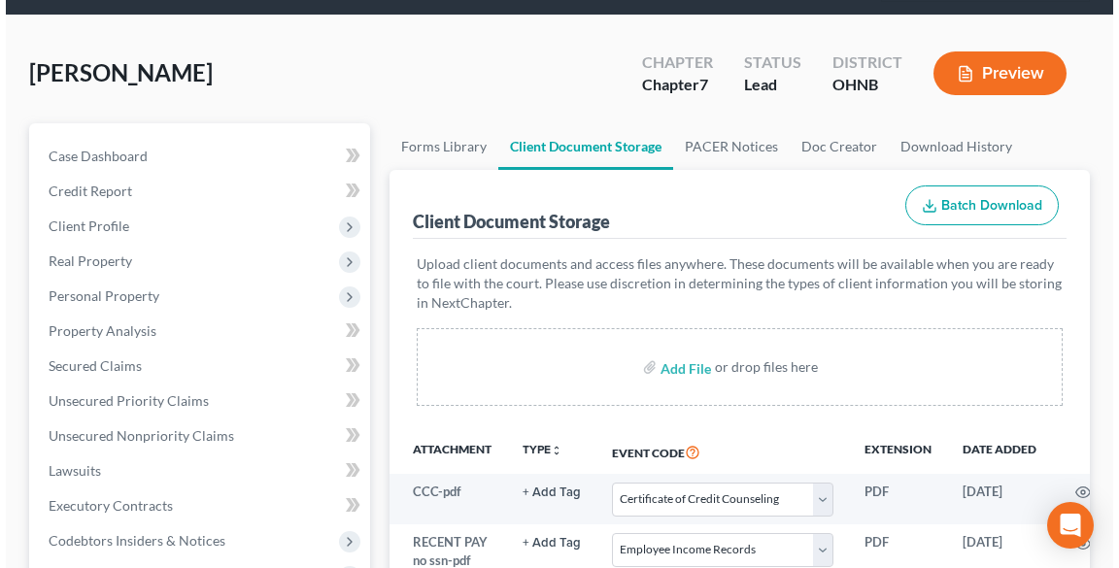
scroll to position [311, 0]
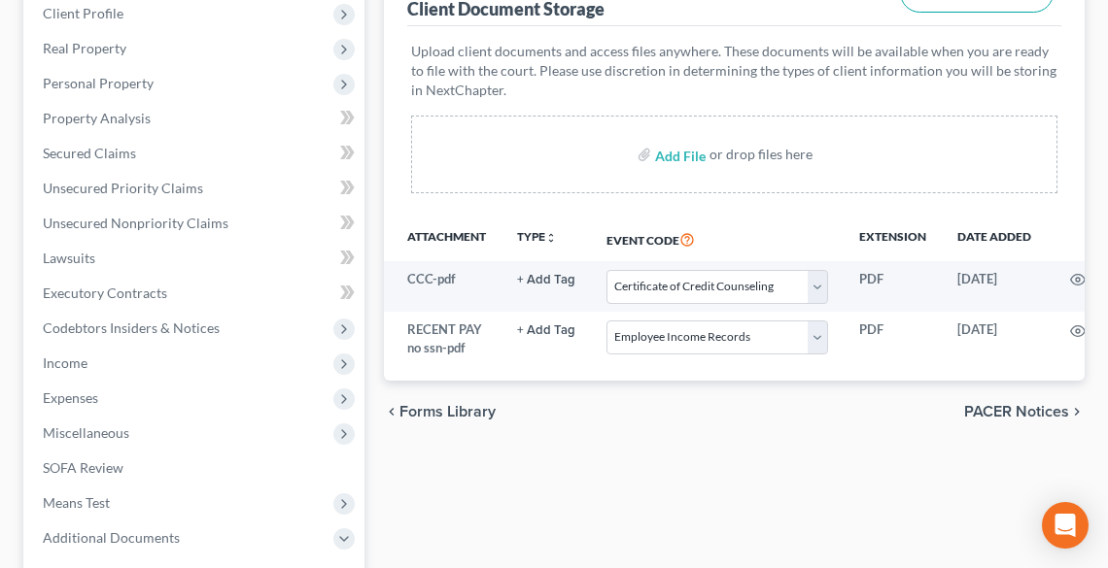
select select "5"
select select "20"
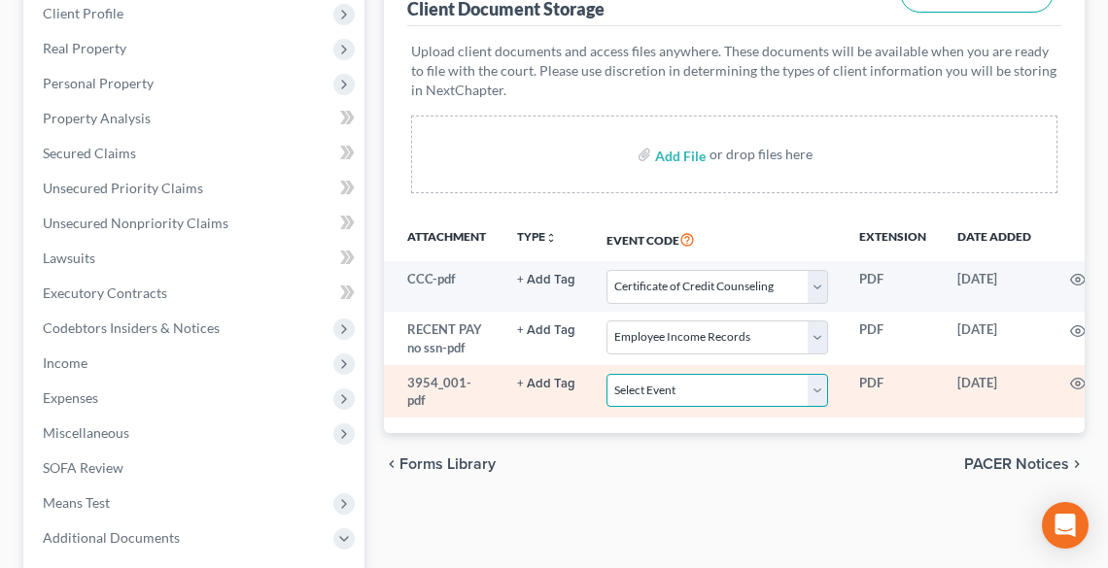
click at [746, 377] on select "Select Event 20 Largest Unsecured Creditors Amended List of Creditors (Fee) Ame…" at bounding box center [717, 391] width 222 height 34
select select "16"
click at [606, 374] on select "Select Event 20 Largest Unsecured Creditors Amended List of Creditors (Fee) Ame…" at bounding box center [717, 391] width 222 height 34
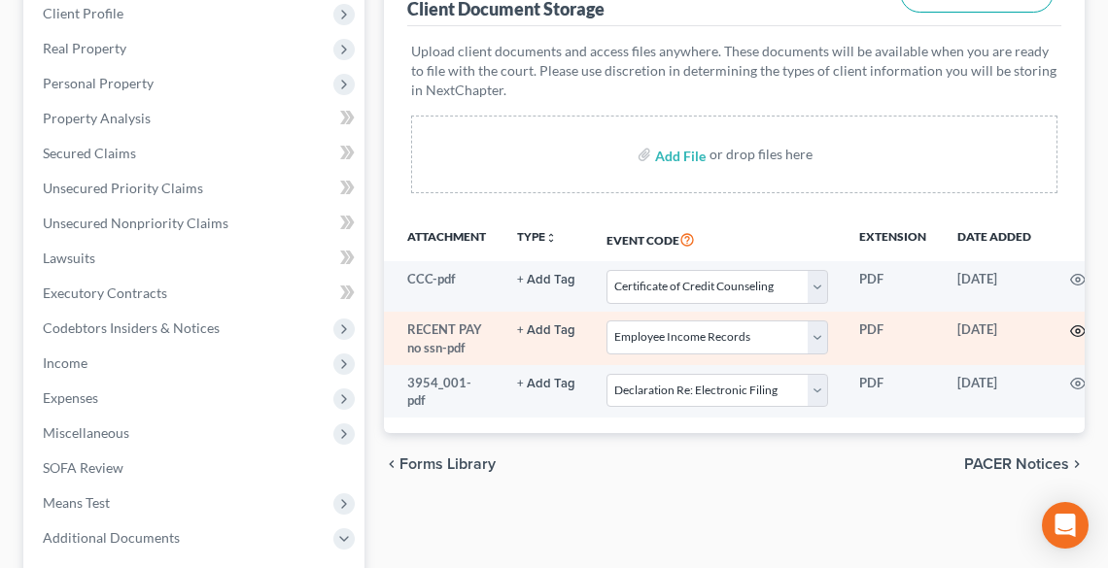
click at [1073, 325] on icon "button" at bounding box center [1077, 330] width 15 height 11
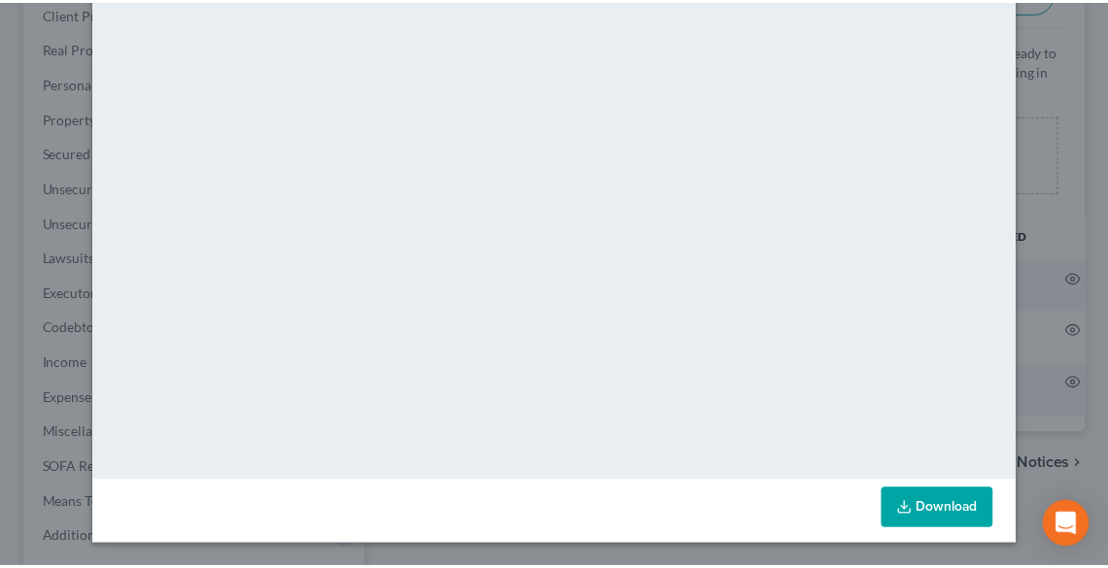
scroll to position [0, 0]
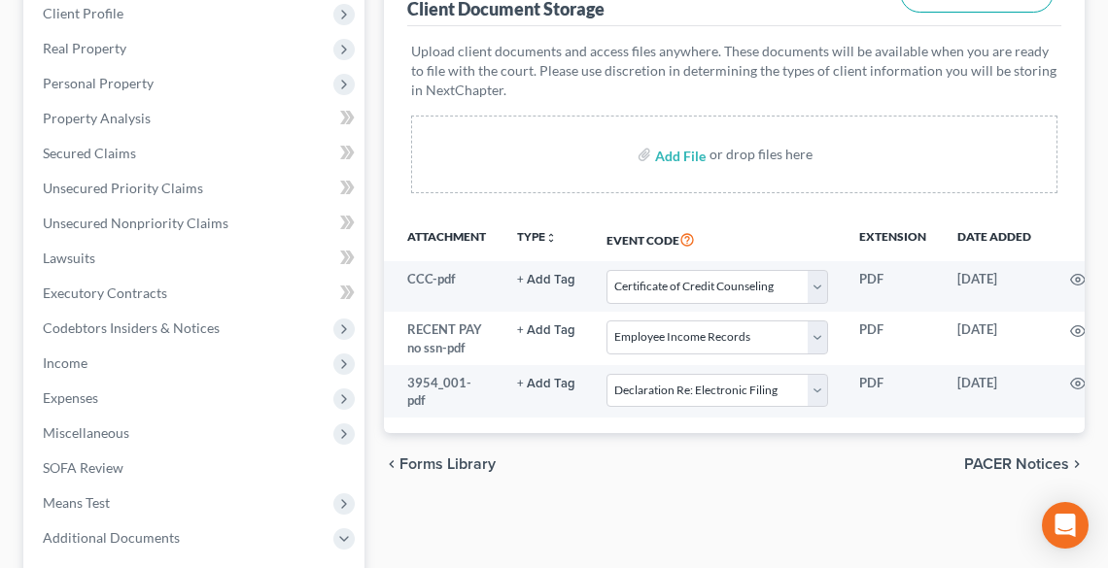
drag, startPoint x: 1108, startPoint y: 412, endPoint x: 1084, endPoint y: 116, distance: 297.2
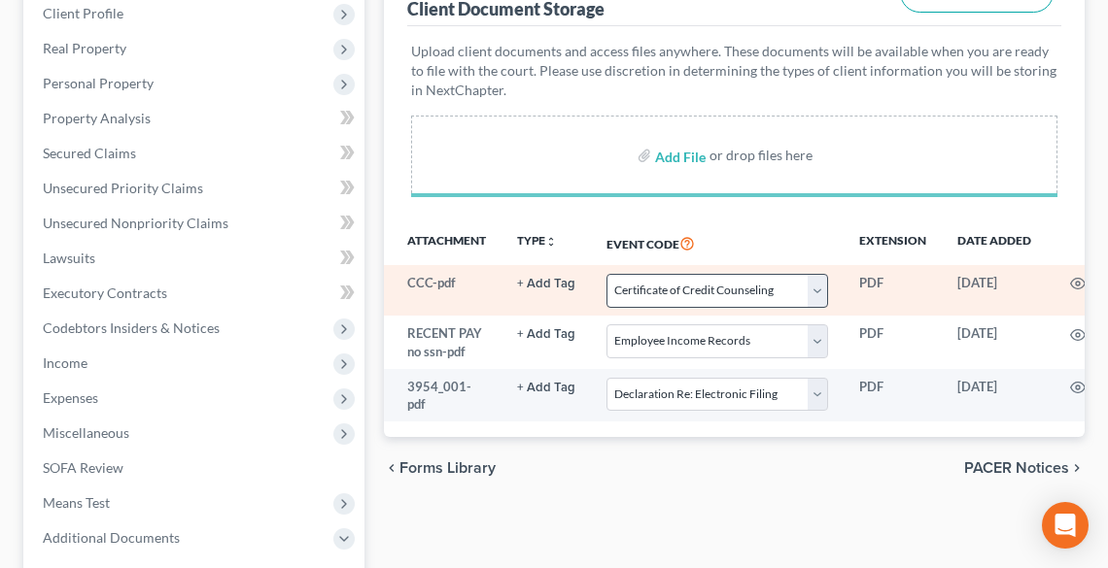
select select "5"
select select "20"
select select "16"
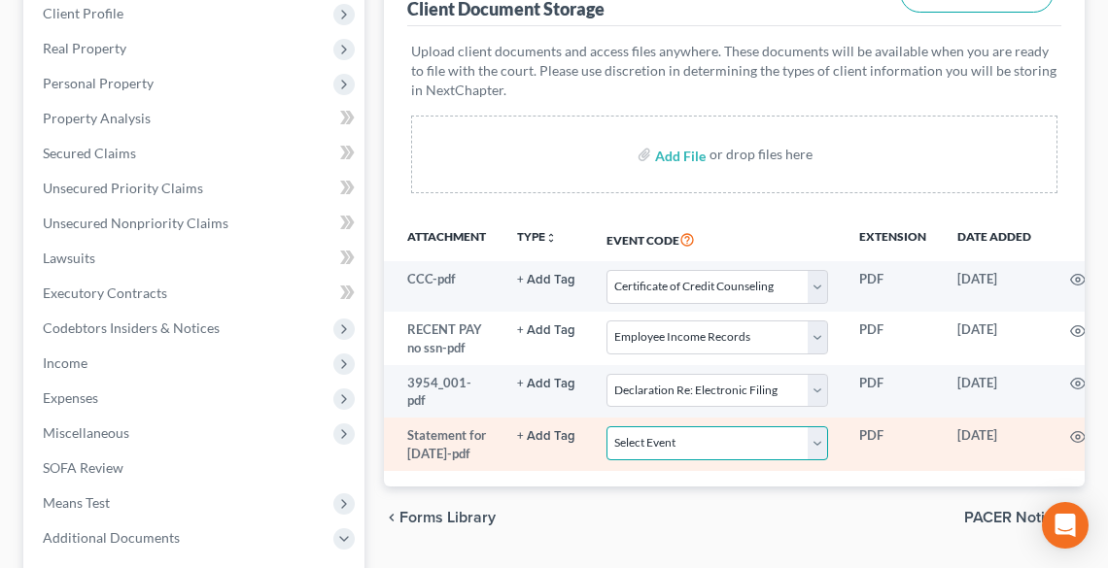
click at [667, 445] on select "Select Event 20 Largest Unsecured Creditors Amended List of Creditors (Fee) Ame…" at bounding box center [717, 444] width 222 height 34
select select "20"
click at [606, 427] on select "Select Event 20 Largest Unsecured Creditors Amended List of Creditors (Fee) Ame…" at bounding box center [717, 444] width 222 height 34
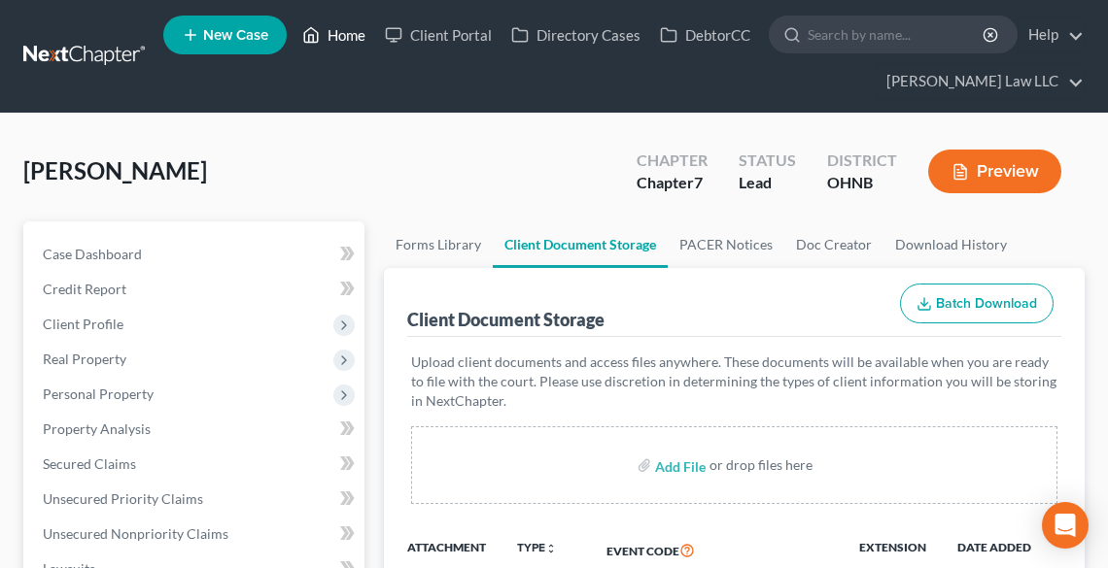
click at [333, 37] on link "Home" at bounding box center [333, 34] width 83 height 35
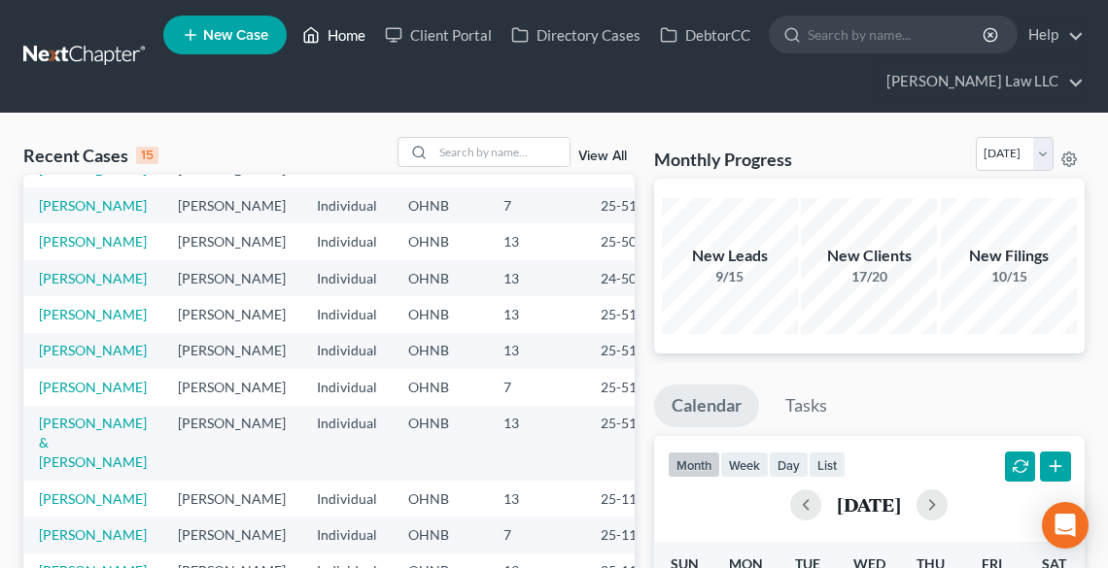
scroll to position [482, 0]
click at [447, 153] on input "search" at bounding box center [501, 152] width 136 height 28
type input "[PERSON_NAME]"
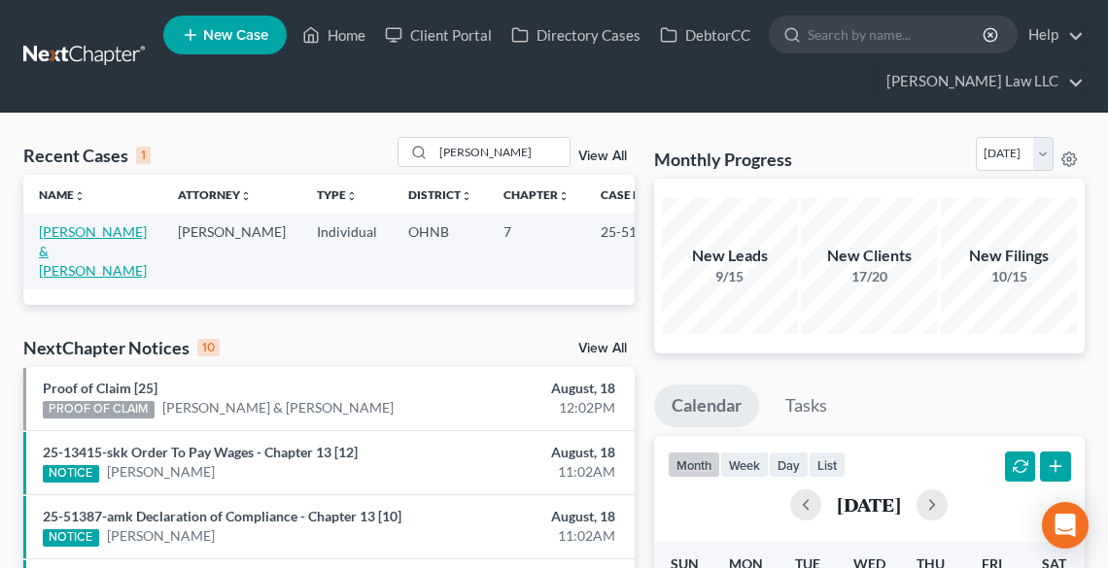
click at [71, 231] on link "[PERSON_NAME] & [PERSON_NAME]" at bounding box center [93, 250] width 108 height 55
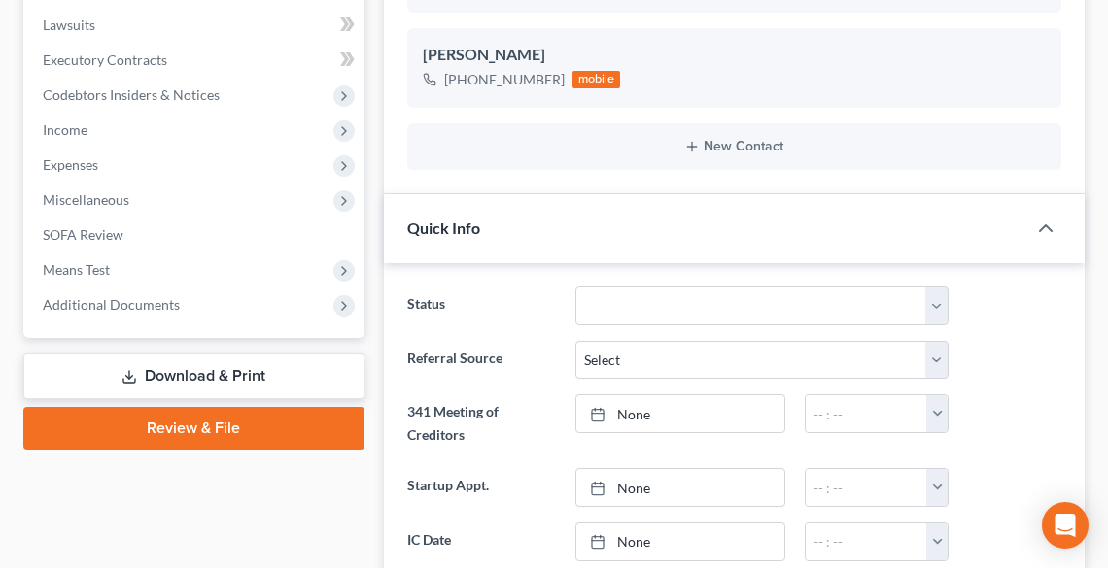
scroll to position [861, 0]
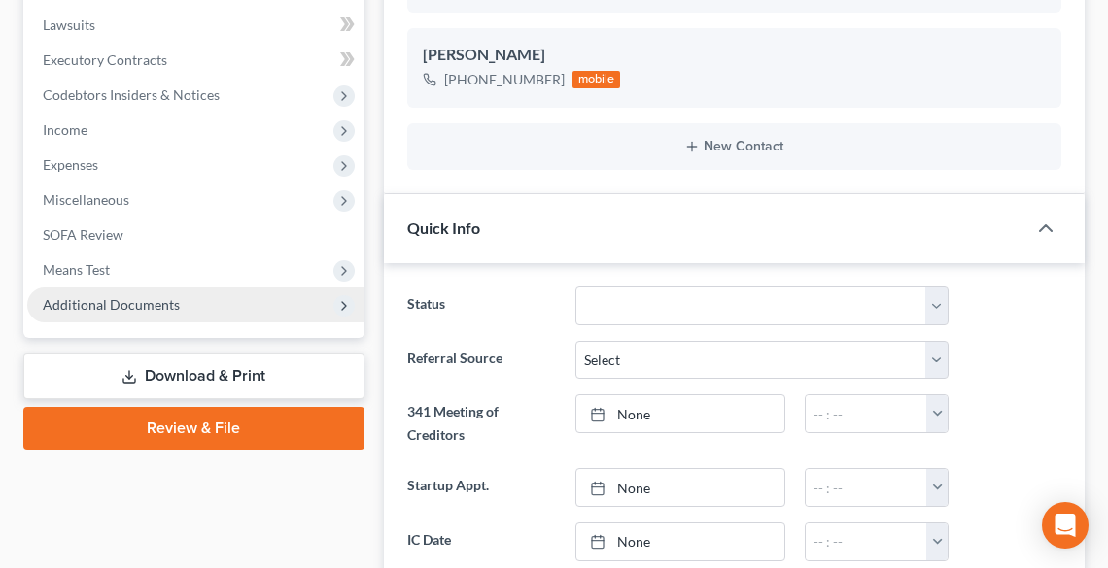
click at [98, 303] on span "Additional Documents" at bounding box center [111, 304] width 137 height 17
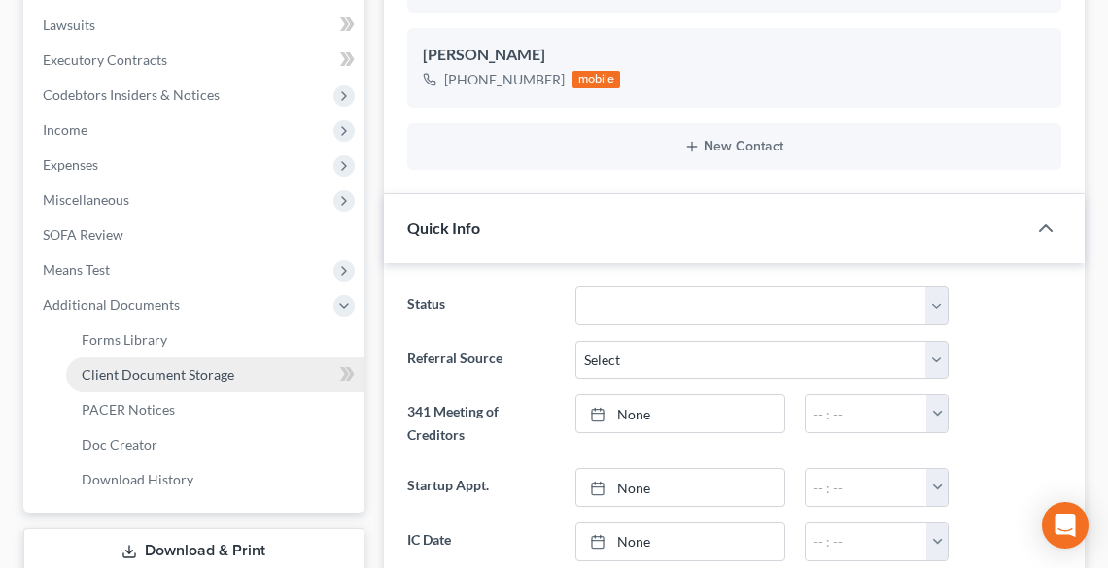
click at [132, 376] on span "Client Document Storage" at bounding box center [158, 374] width 153 height 17
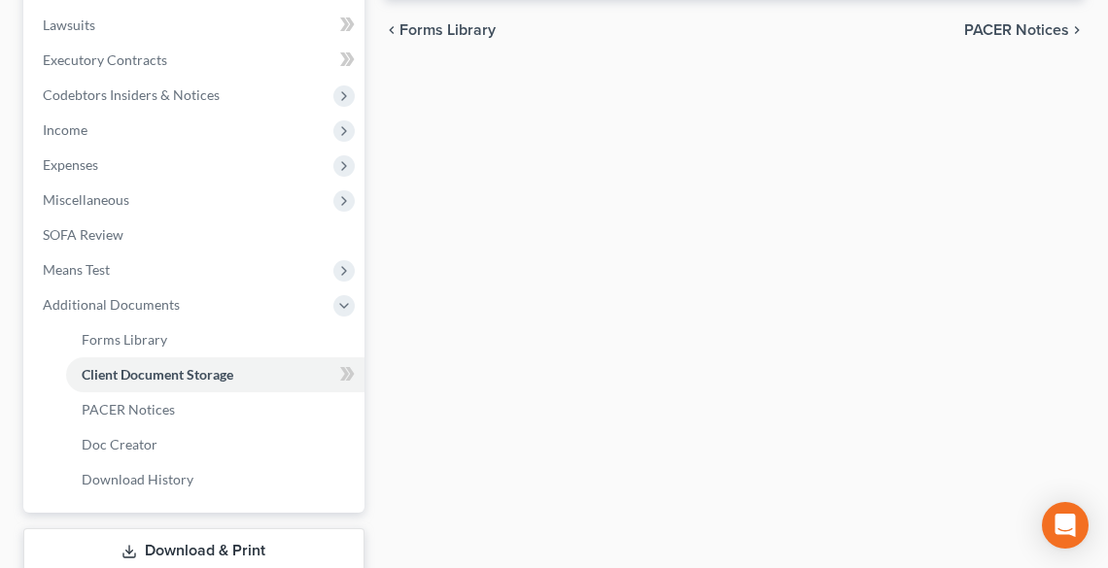
scroll to position [279, 0]
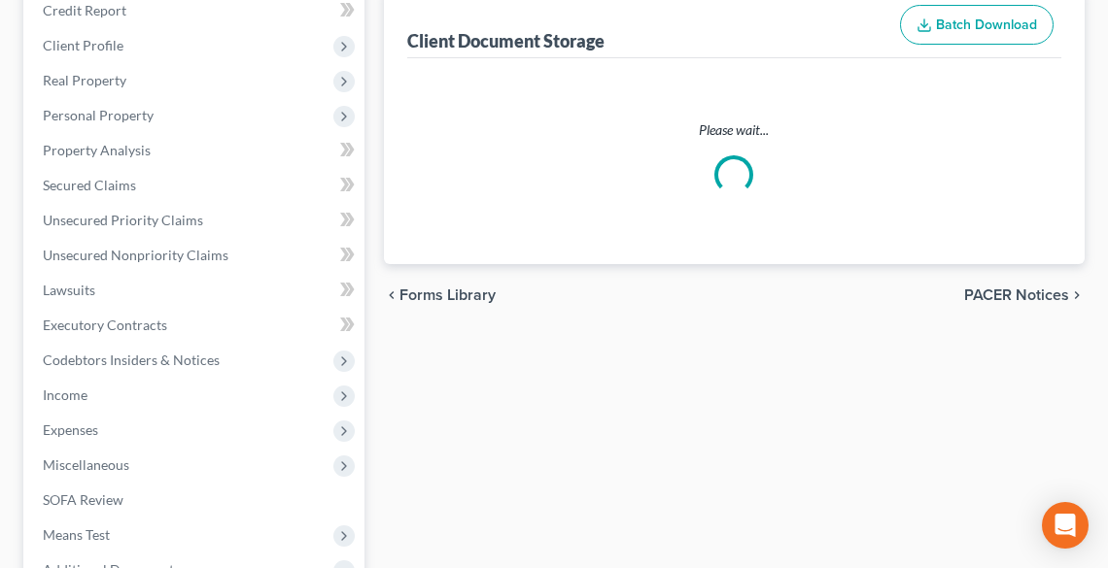
select select "5"
select select "20"
select select "16"
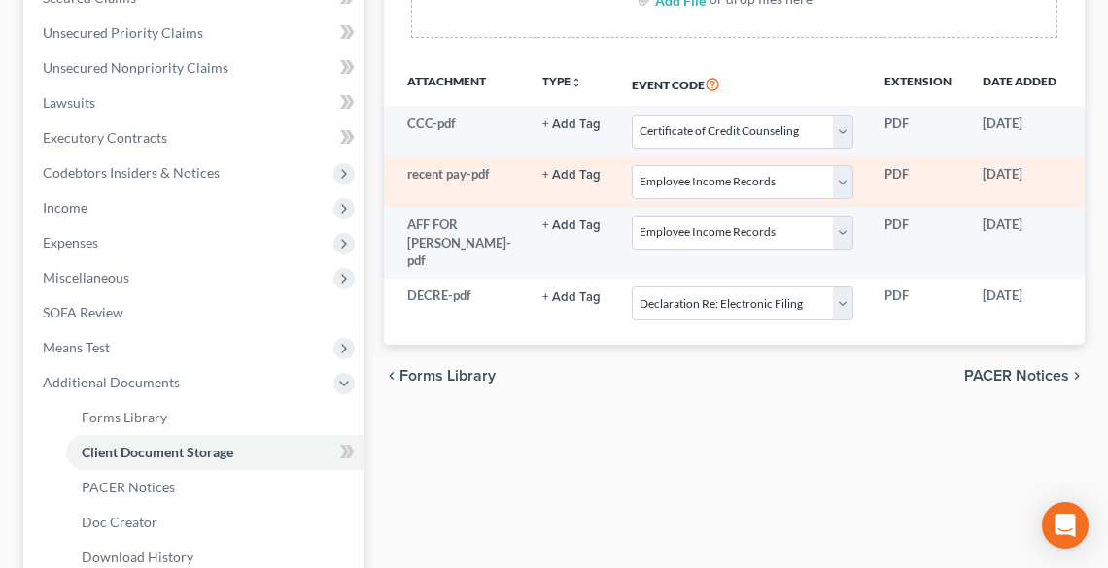
scroll to position [155, 0]
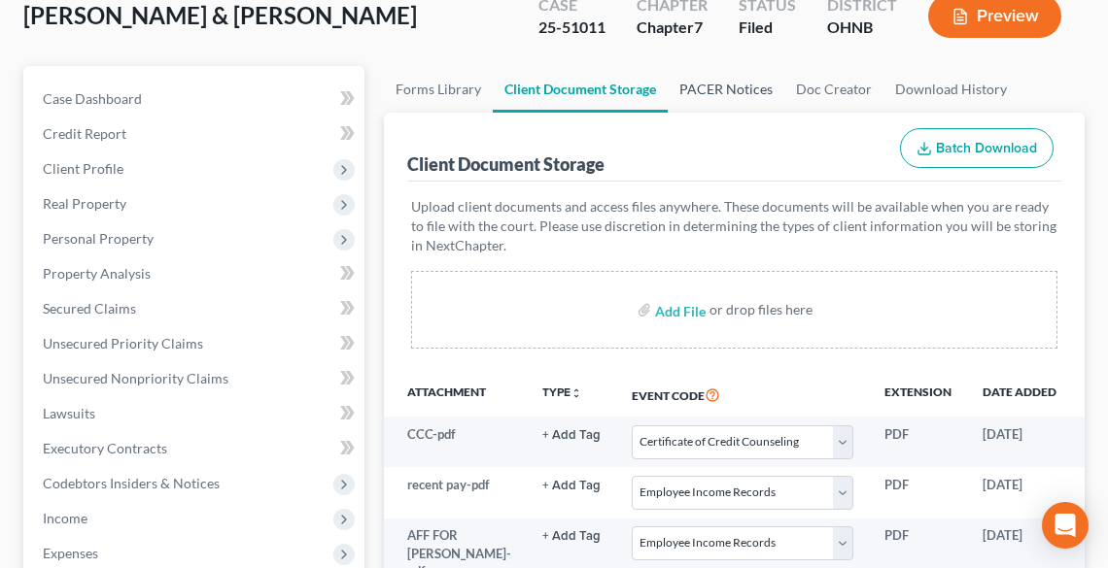
click at [728, 82] on link "PACER Notices" at bounding box center [725, 89] width 117 height 47
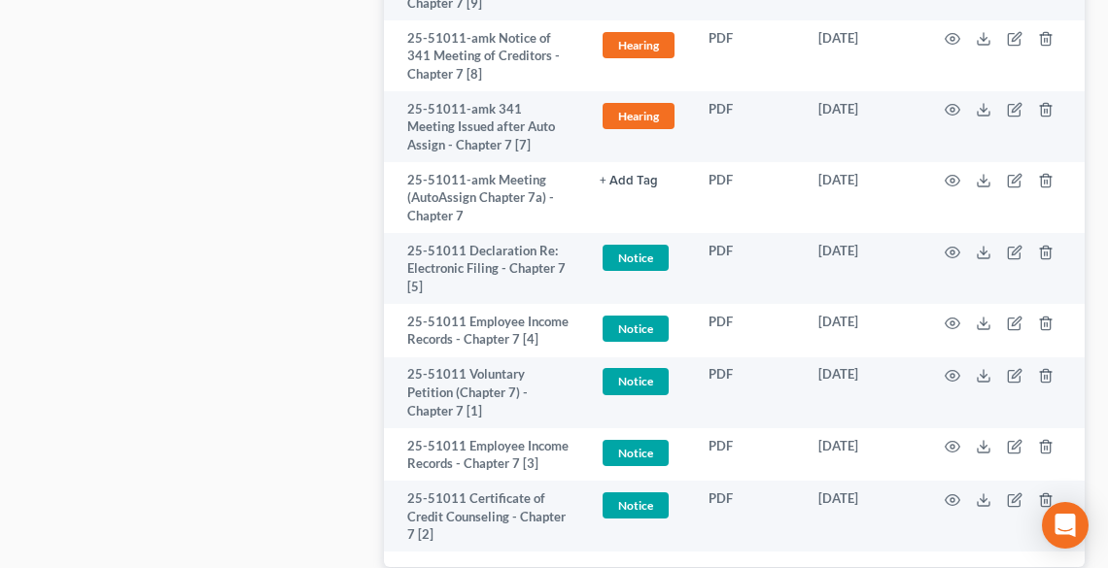
scroll to position [2221, 0]
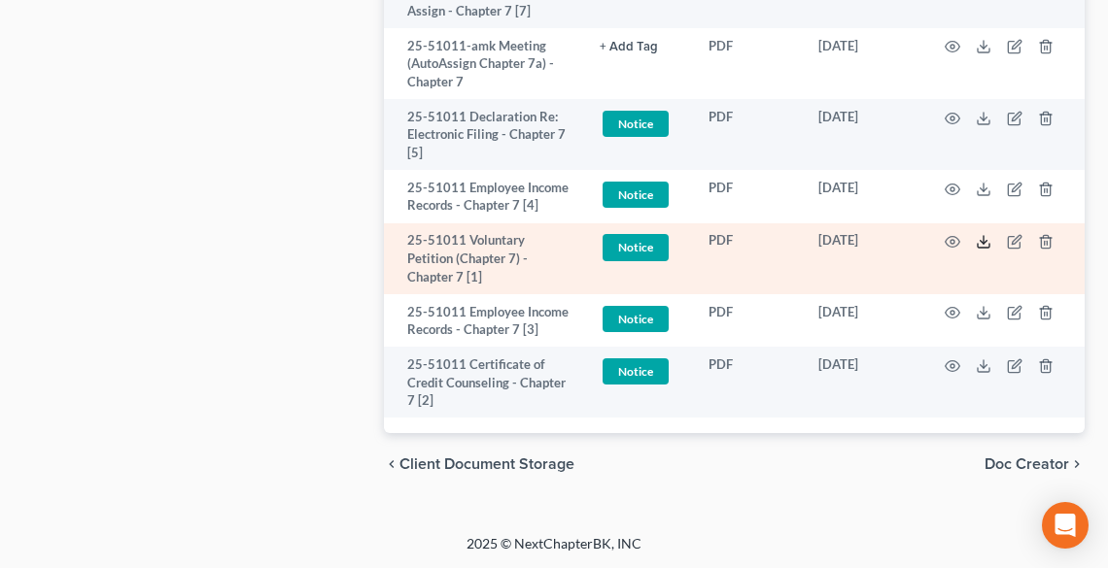
click at [983, 239] on line at bounding box center [983, 240] width 0 height 8
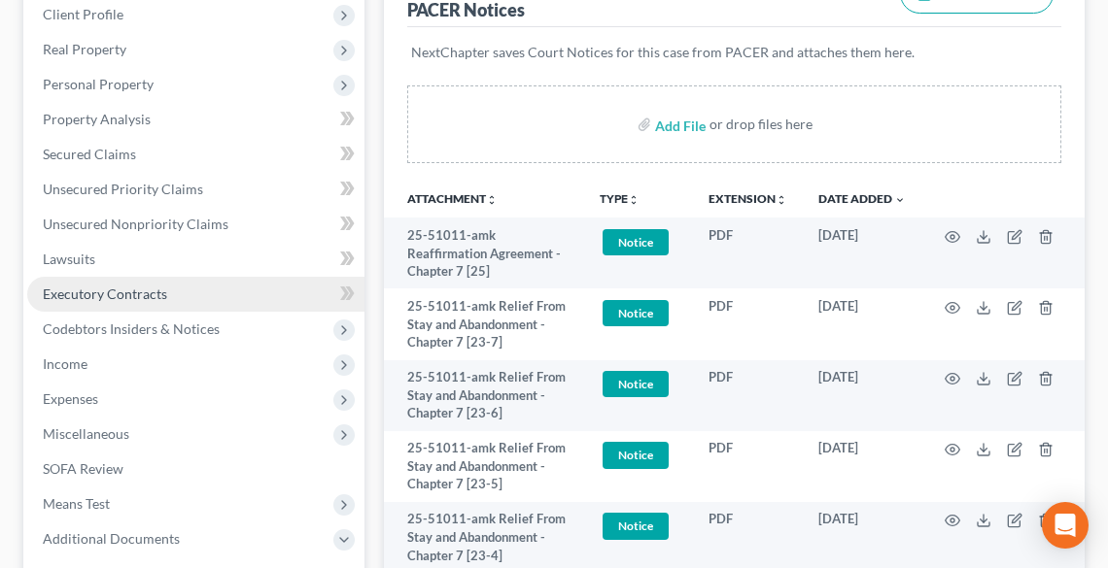
scroll to position [311, 0]
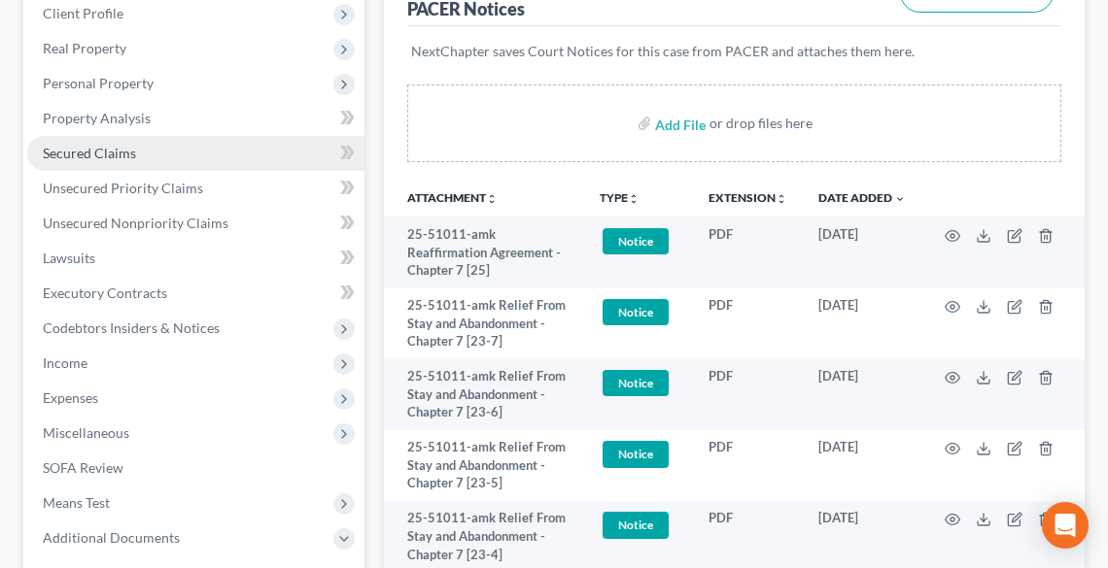
click at [75, 153] on span "Secured Claims" at bounding box center [89, 153] width 93 height 17
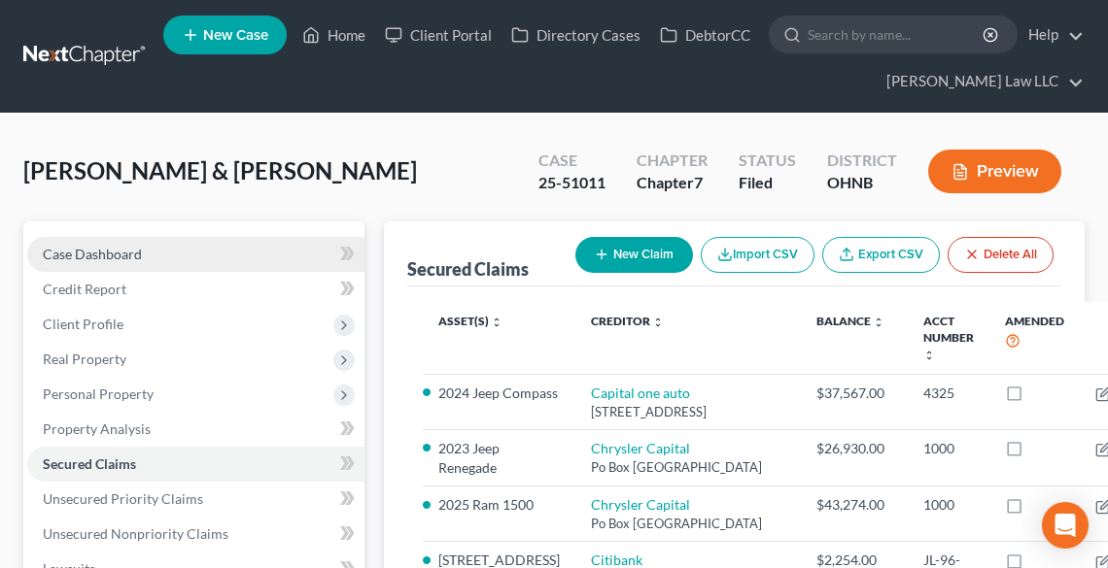
click at [89, 256] on span "Case Dashboard" at bounding box center [92, 254] width 99 height 17
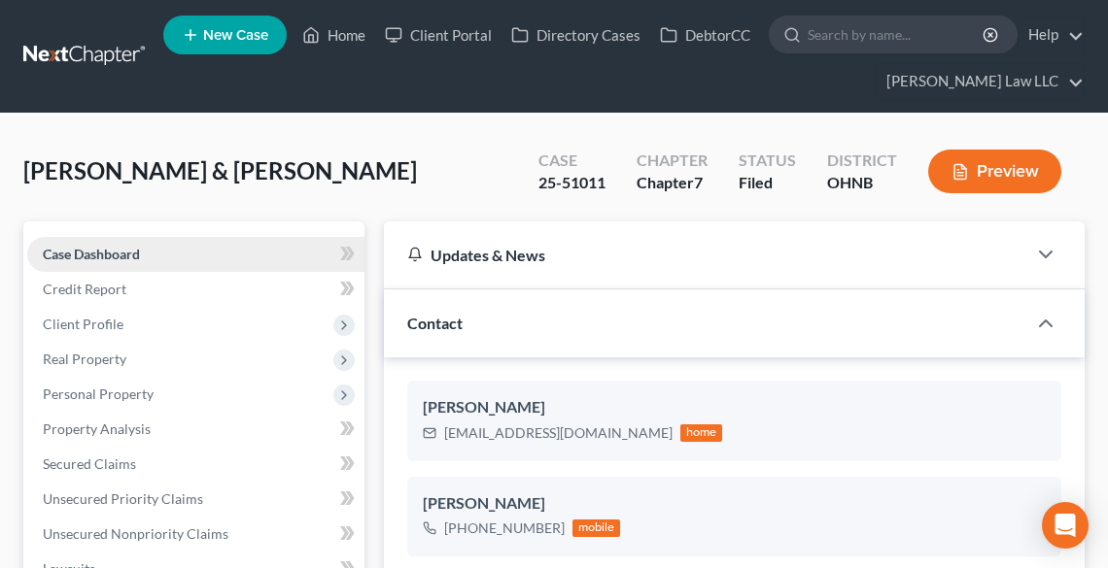
scroll to position [78, 0]
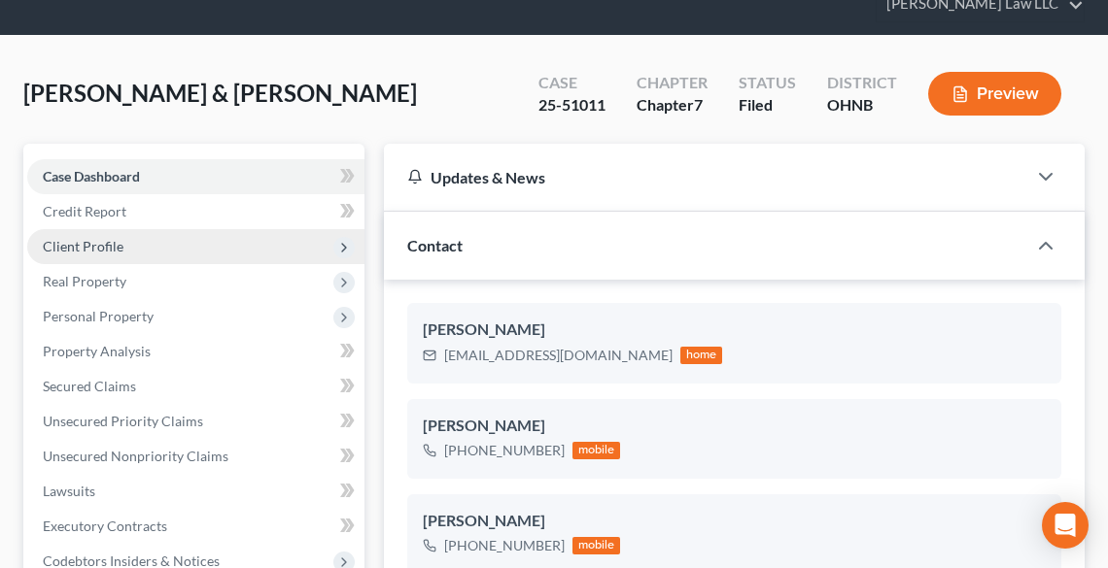
click at [85, 250] on span "Client Profile" at bounding box center [83, 246] width 81 height 17
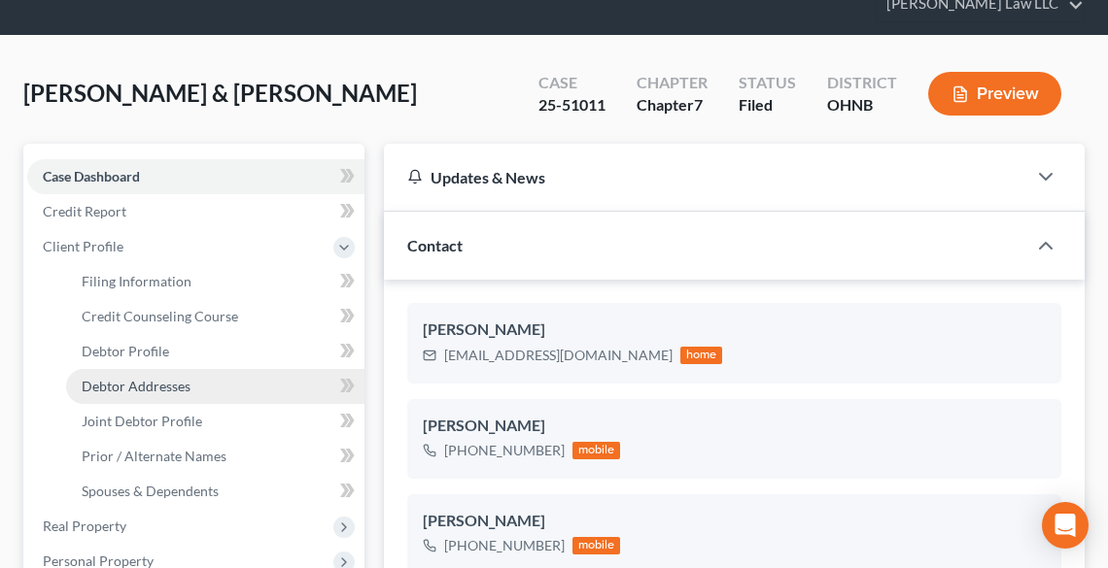
click at [129, 391] on span "Debtor Addresses" at bounding box center [136, 386] width 109 height 17
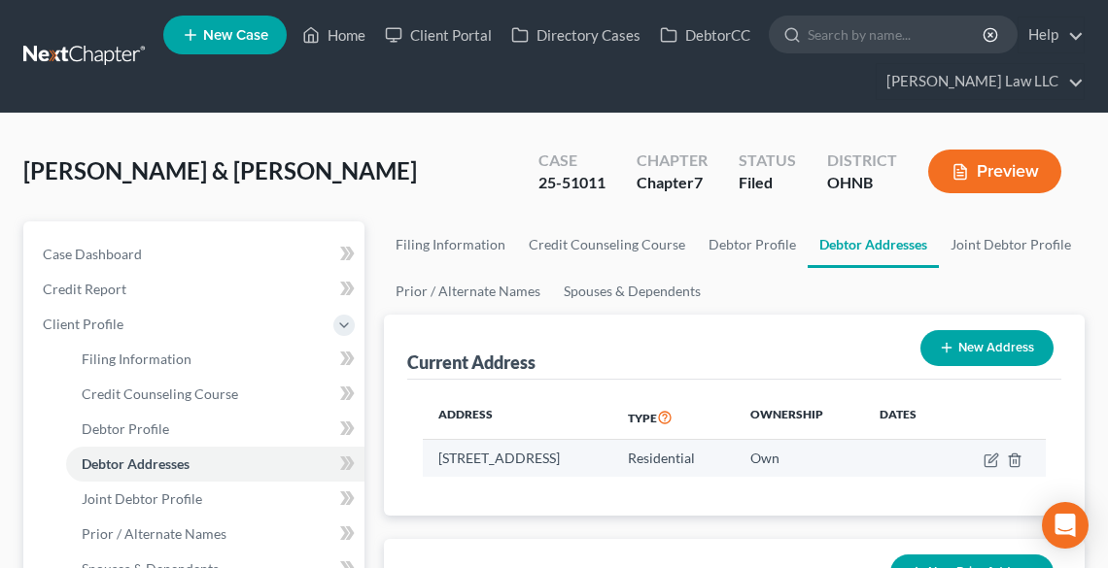
drag, startPoint x: 440, startPoint y: 459, endPoint x: 688, endPoint y: 465, distance: 247.8
click at [613, 465] on td "[STREET_ADDRESS]" at bounding box center [518, 458] width 190 height 37
copy td "[STREET_ADDRESS]"
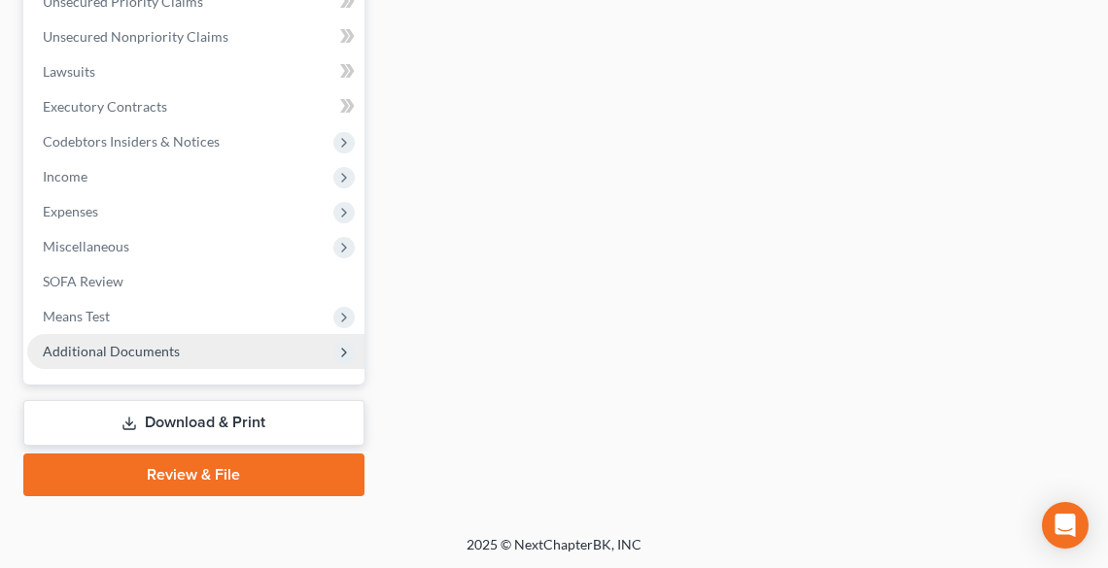
click at [134, 345] on span "Additional Documents" at bounding box center [111, 351] width 137 height 17
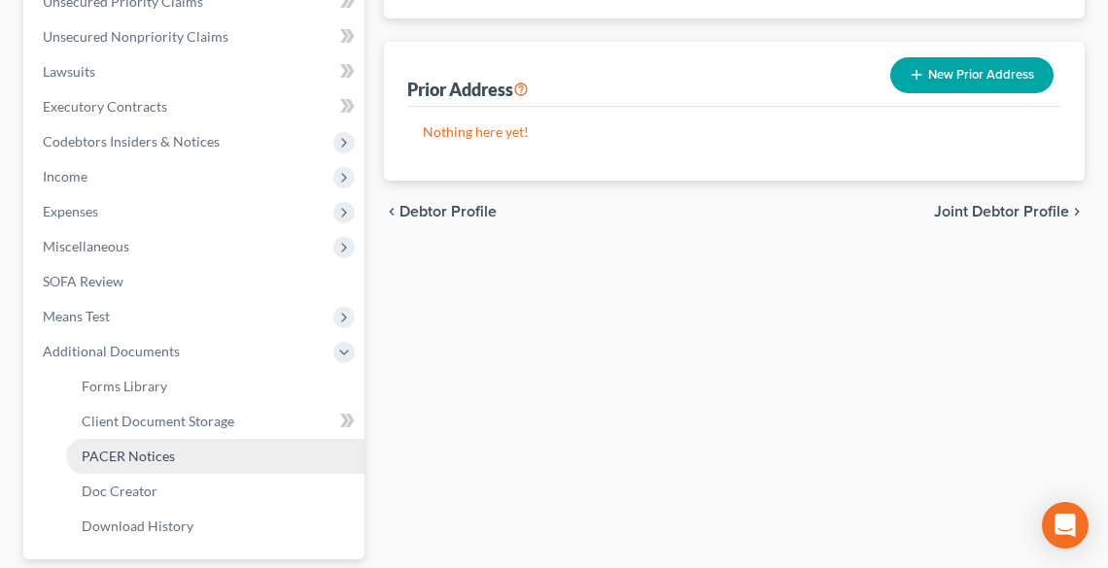
click at [160, 446] on link "PACER Notices" at bounding box center [215, 456] width 298 height 35
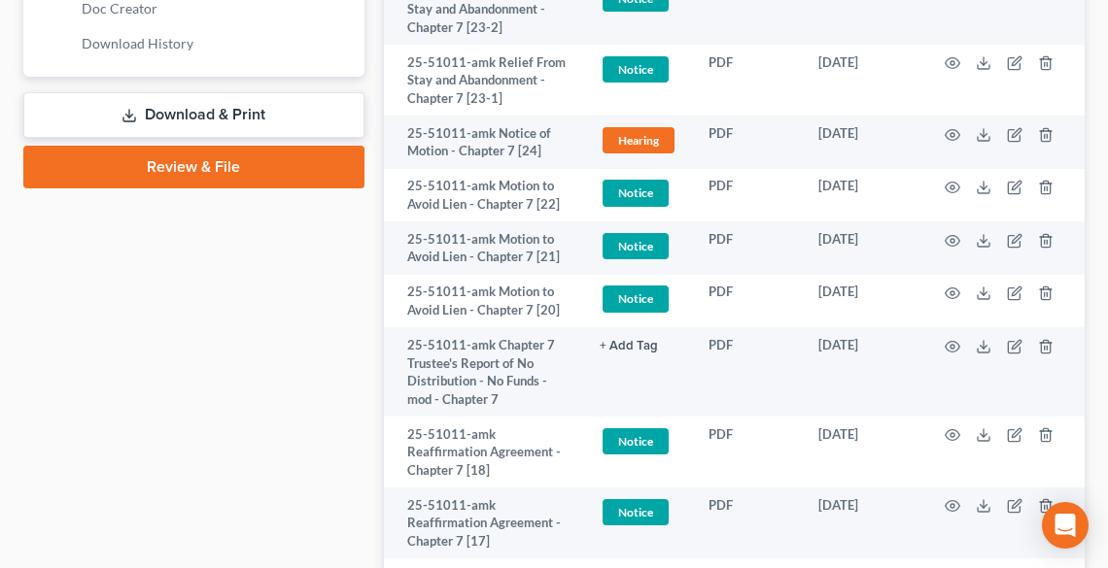
scroll to position [1010, 0]
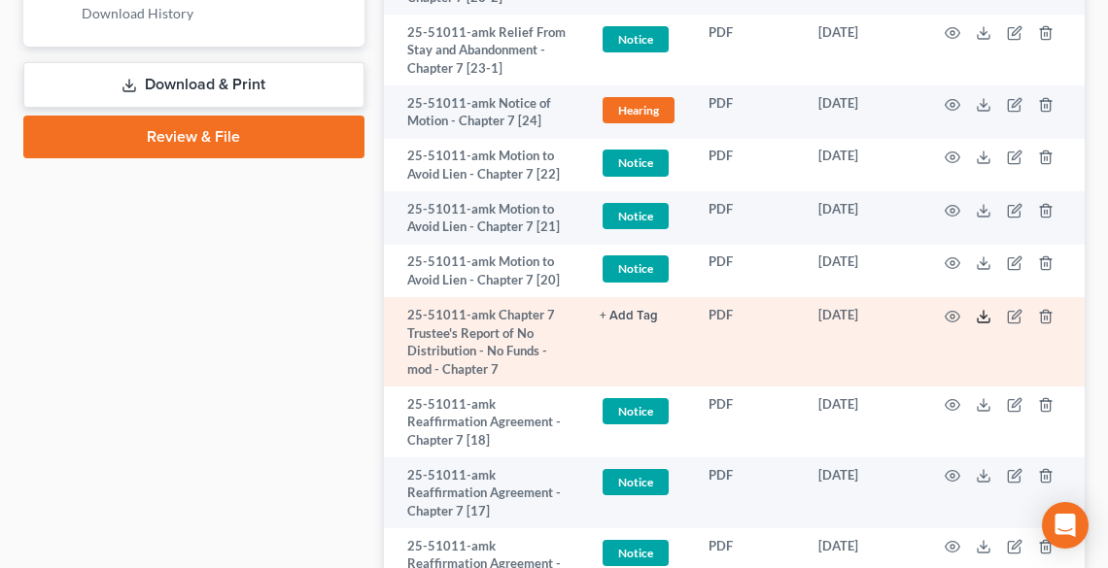
click at [985, 315] on polyline at bounding box center [983, 316] width 7 height 3
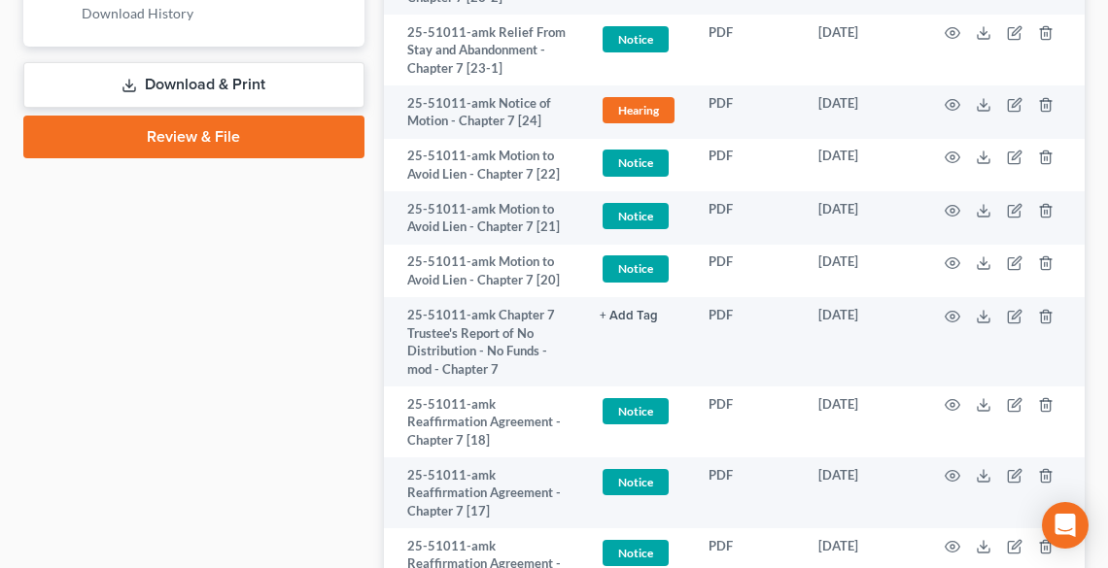
click at [192, 76] on link "Download & Print" at bounding box center [193, 85] width 341 height 46
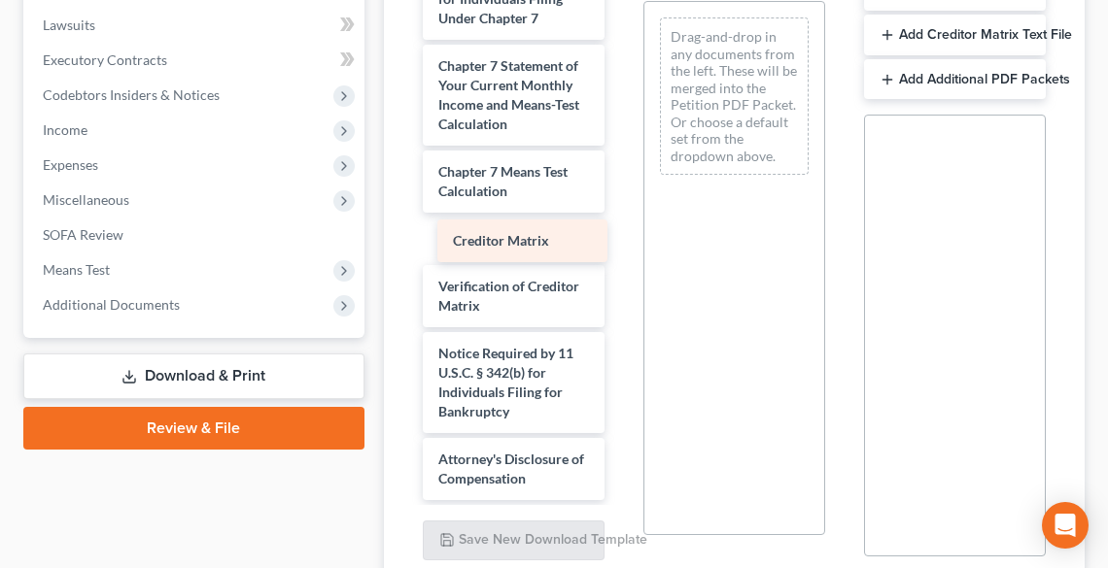
scroll to position [1158, 0]
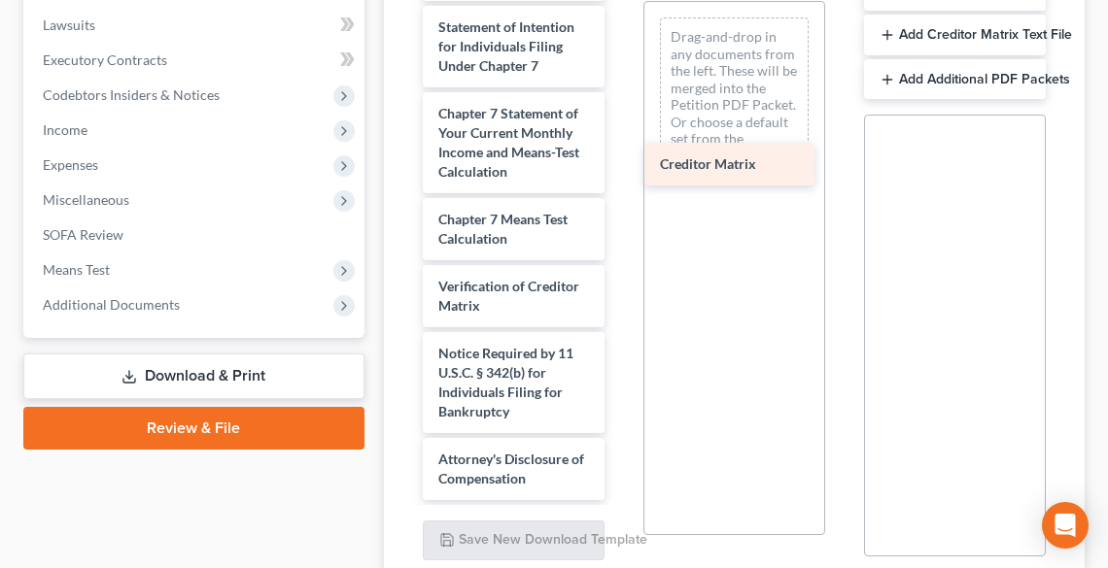
drag, startPoint x: 471, startPoint y: 234, endPoint x: 693, endPoint y: 161, distance: 233.2
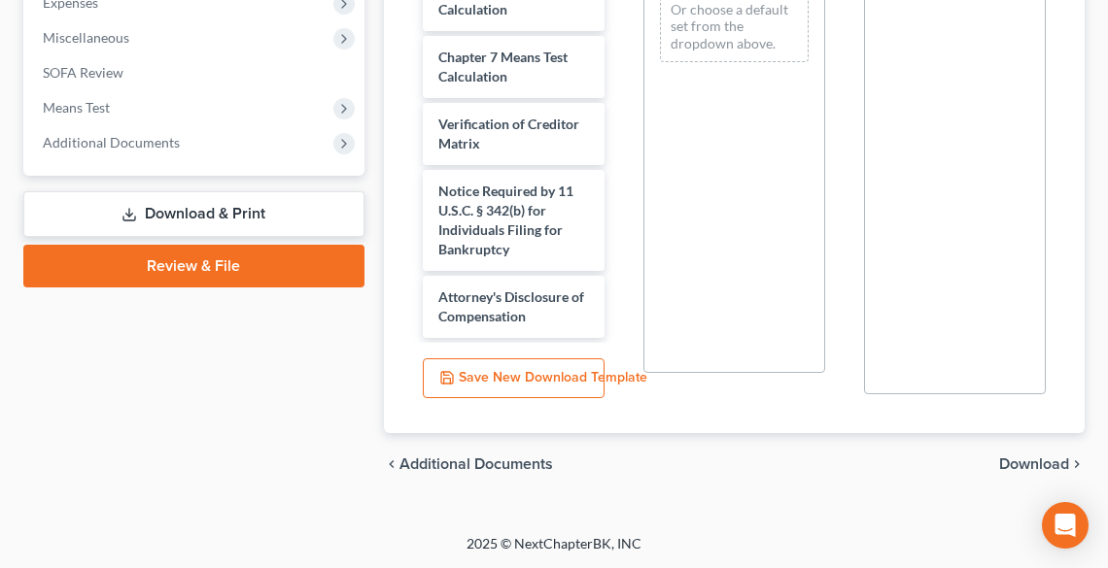
click at [1037, 458] on span "Download" at bounding box center [1034, 465] width 70 height 16
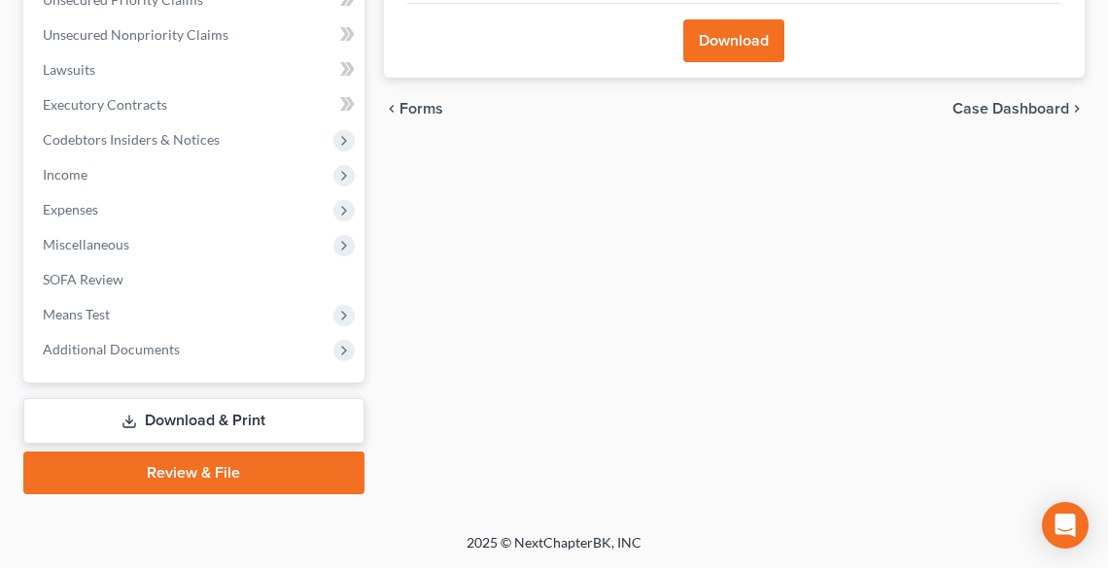
scroll to position [497, 0]
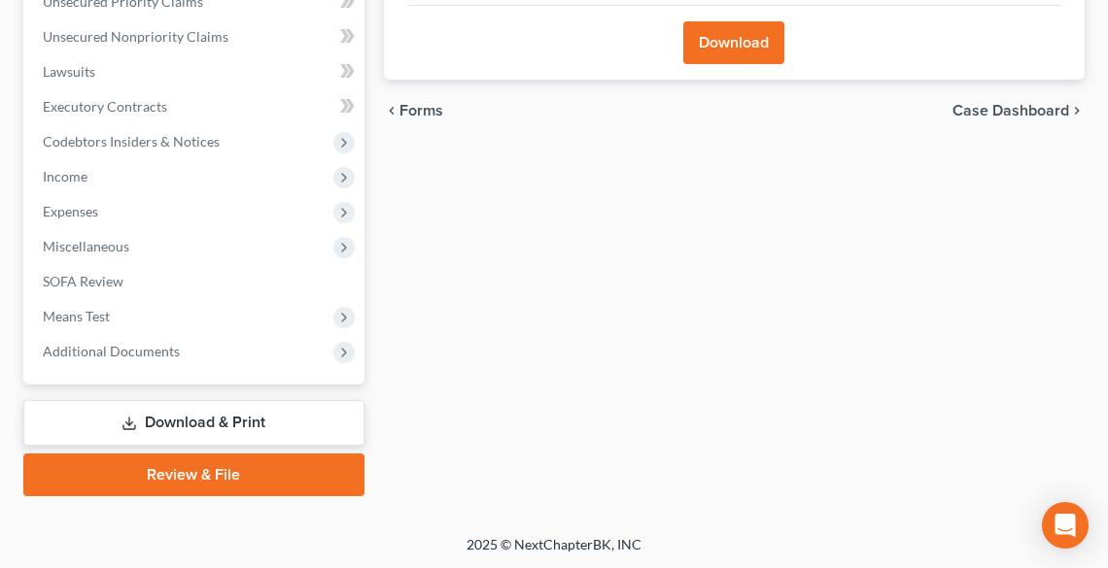
click at [743, 40] on button "Download" at bounding box center [733, 42] width 101 height 43
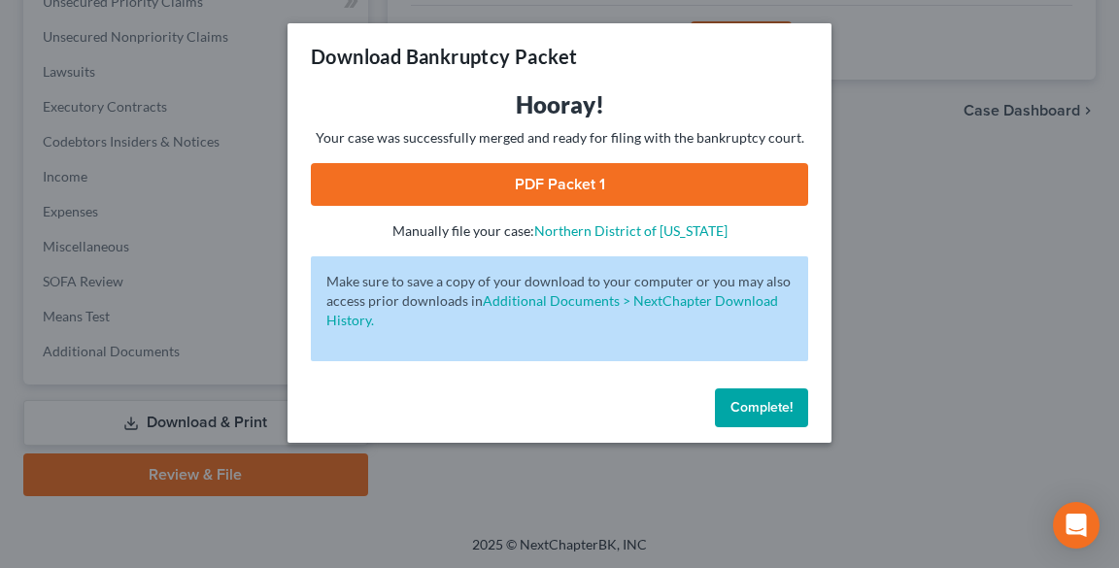
click at [592, 186] on link "PDF Packet 1" at bounding box center [559, 184] width 497 height 43
click at [768, 395] on button "Complete!" at bounding box center [761, 408] width 93 height 39
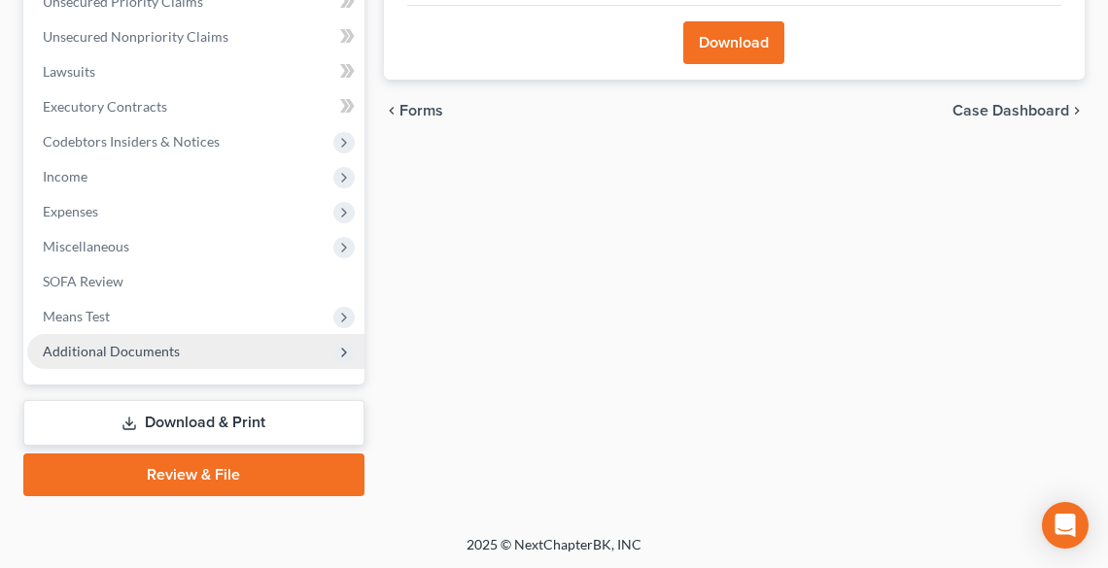
click at [76, 353] on span "Additional Documents" at bounding box center [111, 351] width 137 height 17
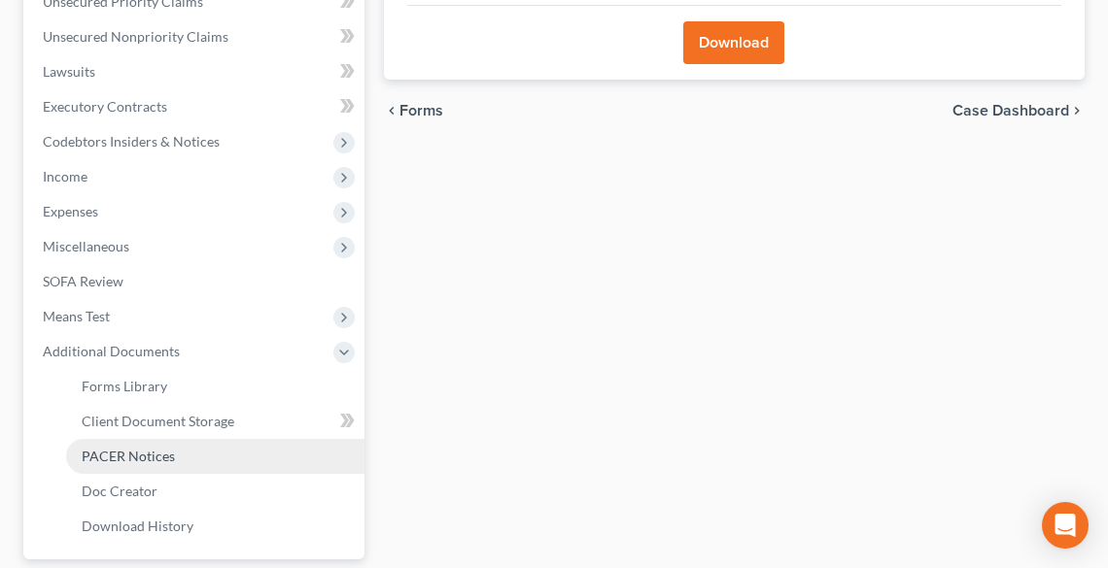
click at [153, 448] on span "PACER Notices" at bounding box center [128, 456] width 93 height 17
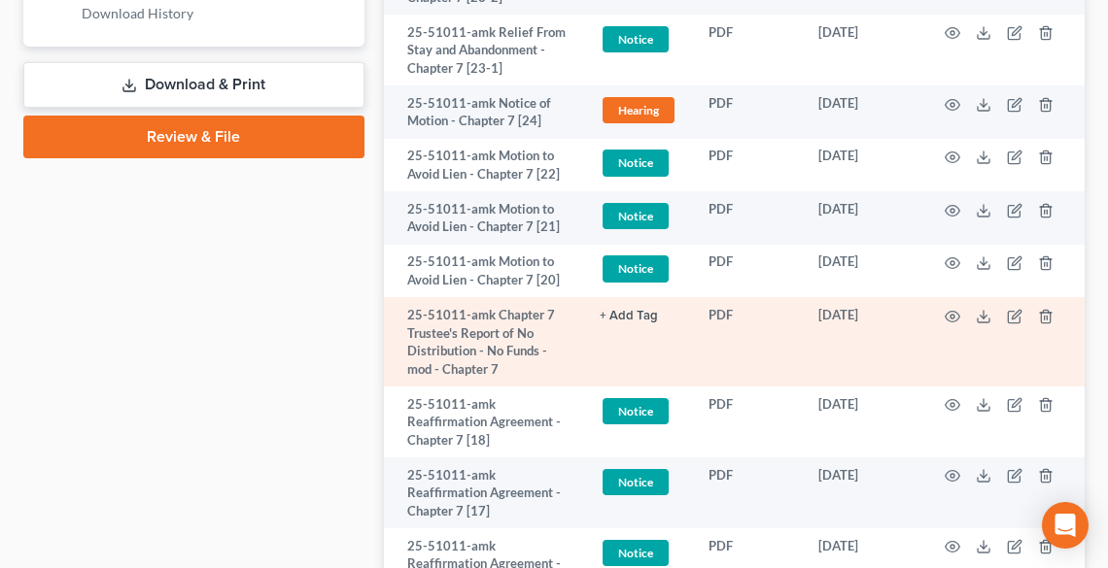
scroll to position [933, 0]
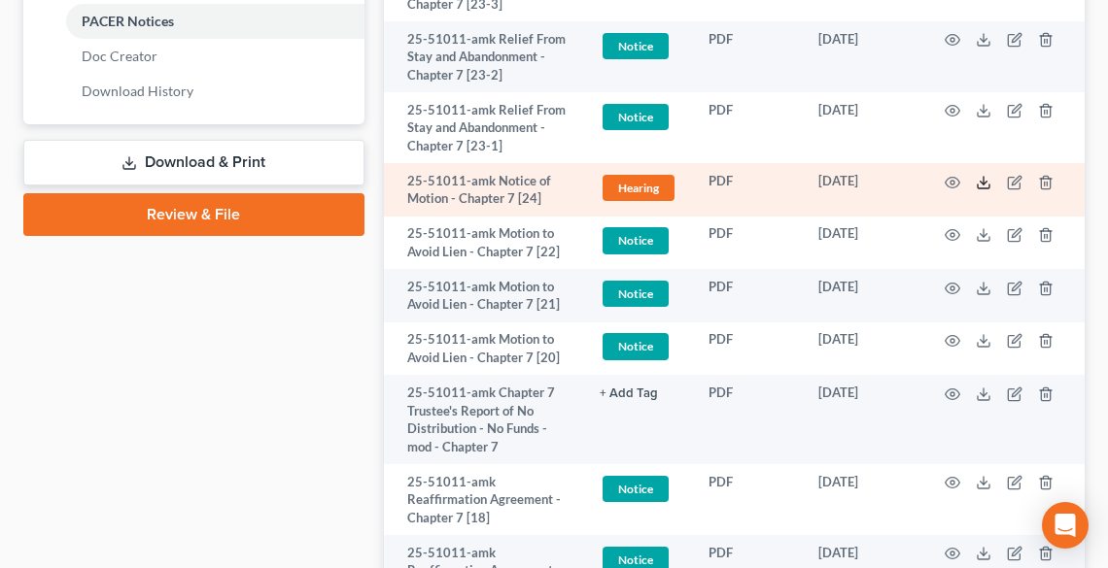
click at [981, 178] on icon at bounding box center [983, 183] width 16 height 16
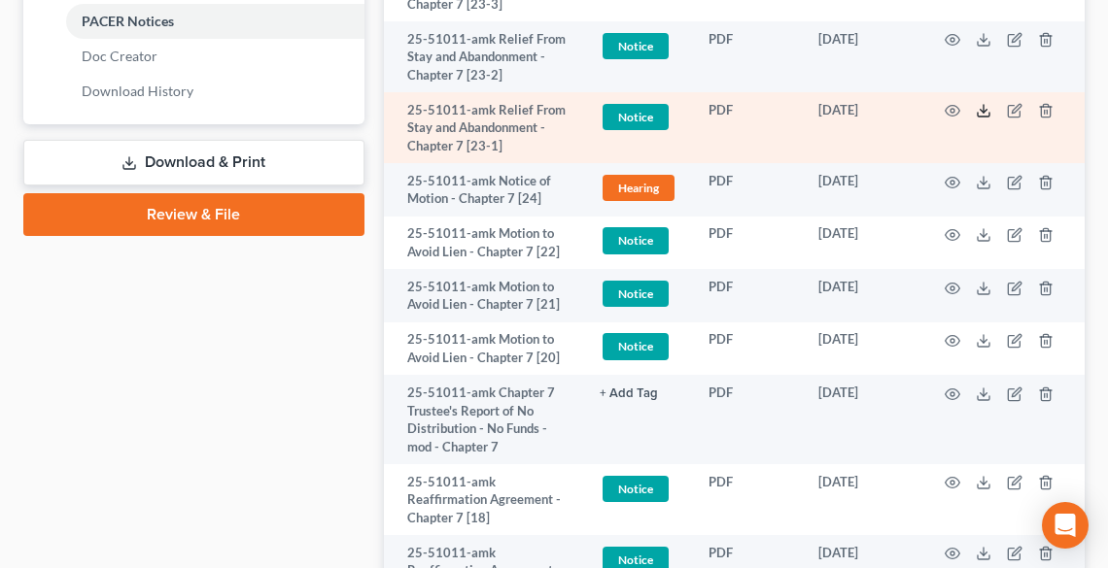
click at [983, 109] on icon at bounding box center [983, 111] width 16 height 16
